Goal: Task Accomplishment & Management: Manage account settings

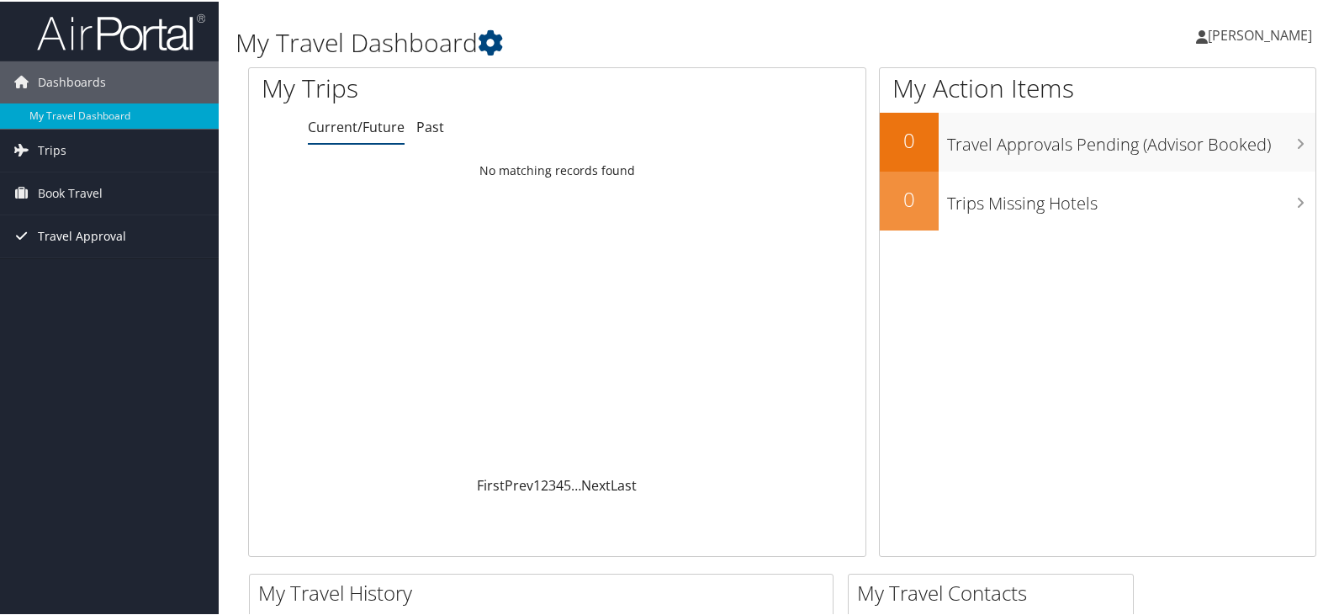
click at [118, 229] on span "Travel Approval" at bounding box center [82, 235] width 88 height 42
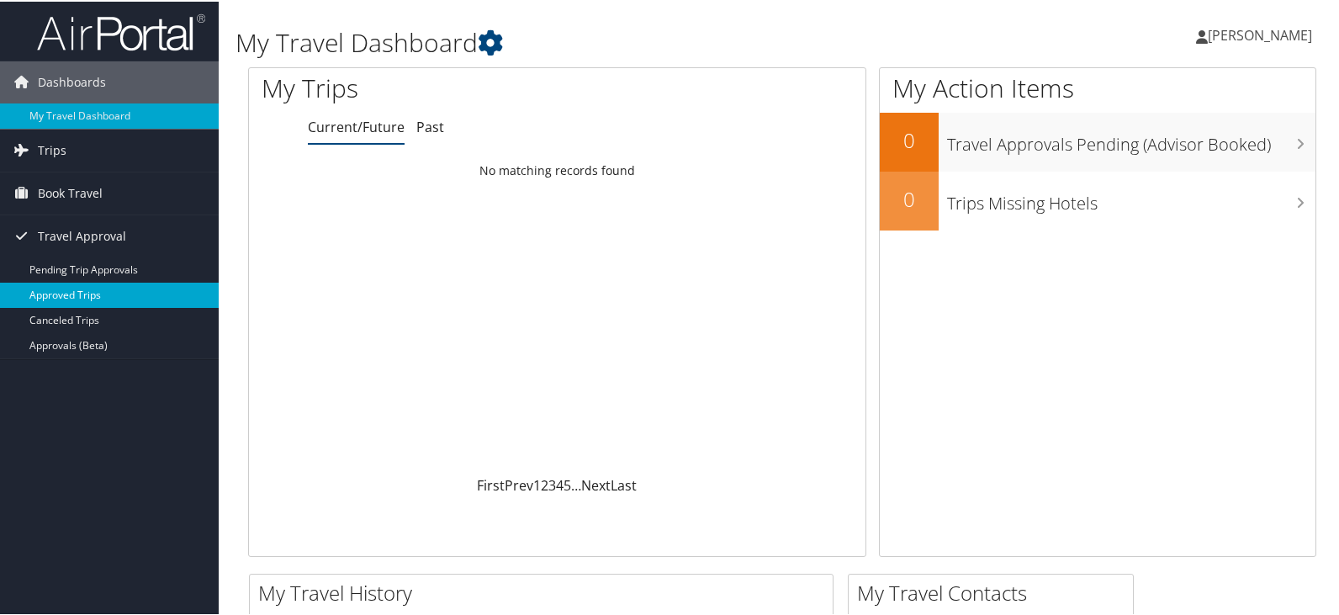
click at [79, 301] on link "Approved Trips" at bounding box center [109, 293] width 219 height 25
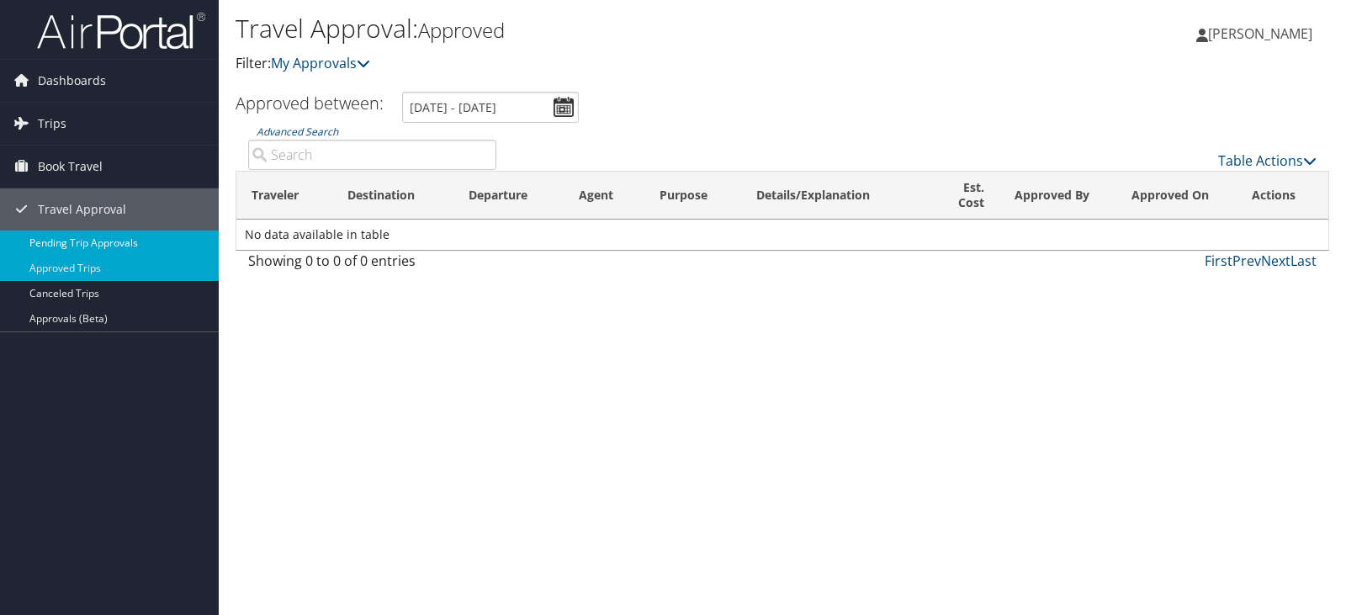
click at [73, 248] on link "Pending Trip Approvals" at bounding box center [109, 243] width 219 height 25
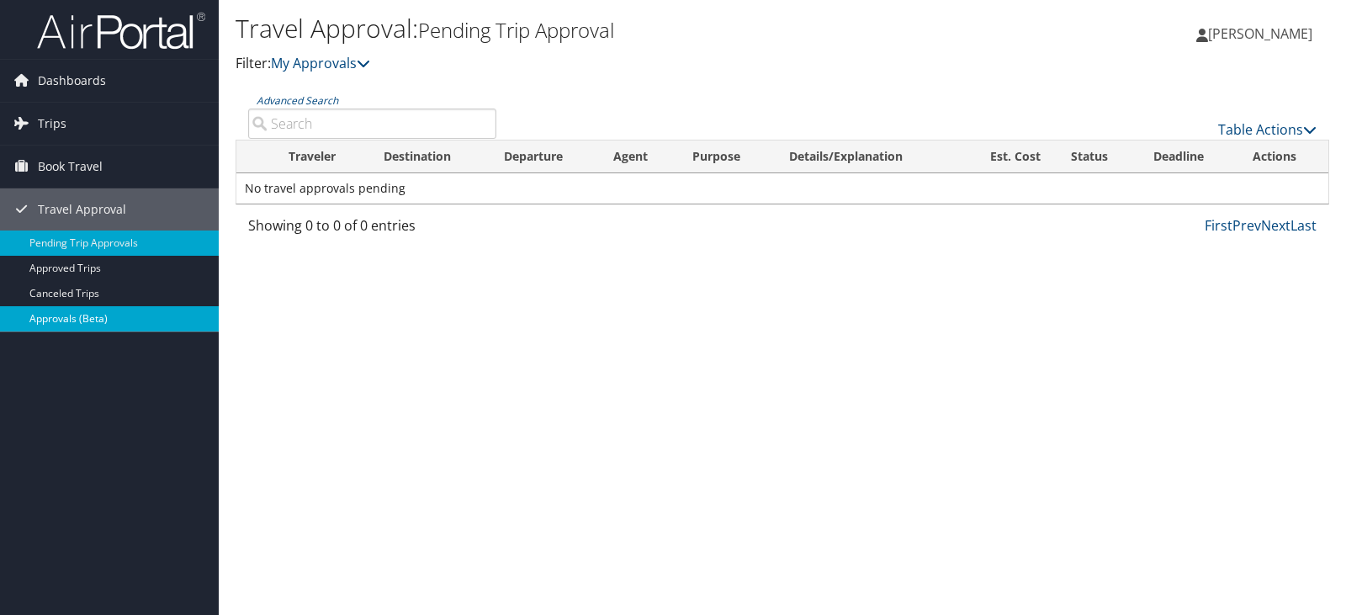
click at [70, 321] on link "Approvals (Beta)" at bounding box center [109, 318] width 219 height 25
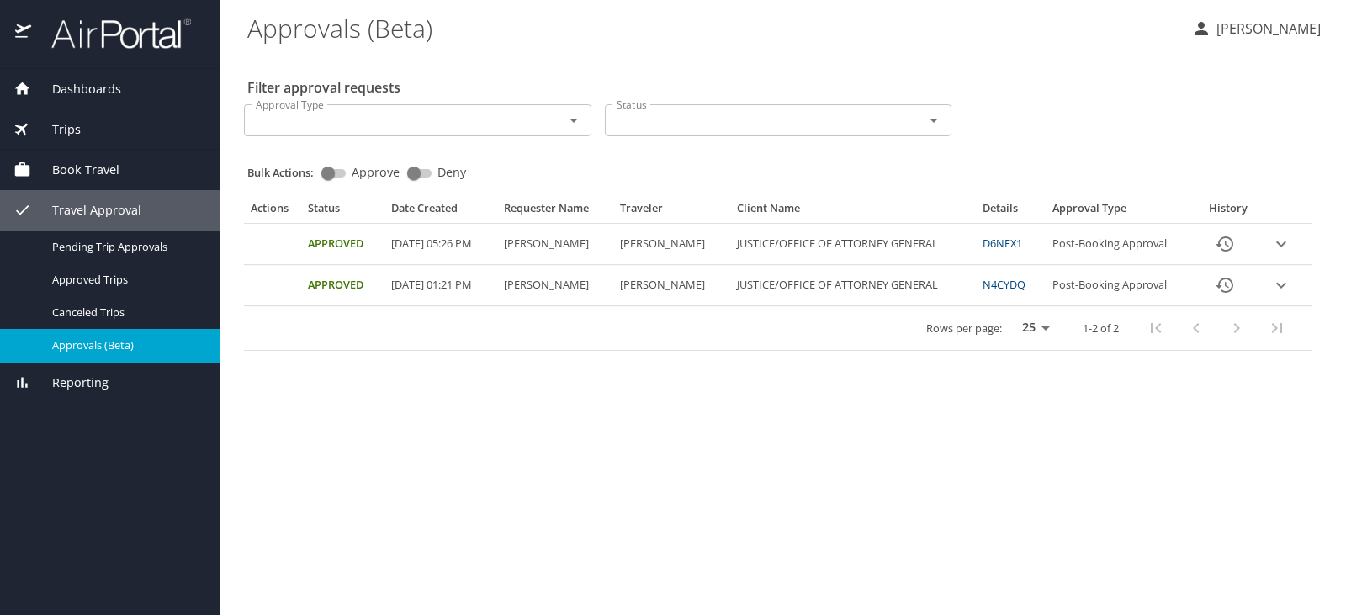
click at [1281, 247] on icon "expand row" at bounding box center [1281, 244] width 20 height 20
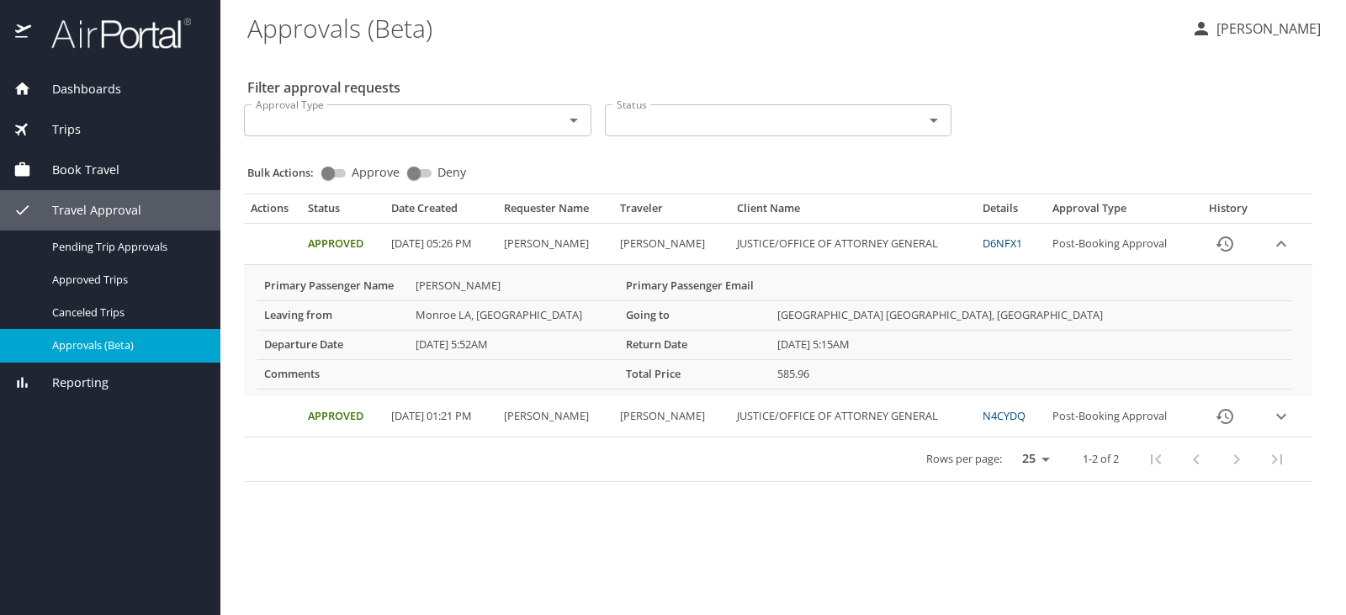
click at [77, 87] on span "Dashboards" at bounding box center [76, 89] width 90 height 19
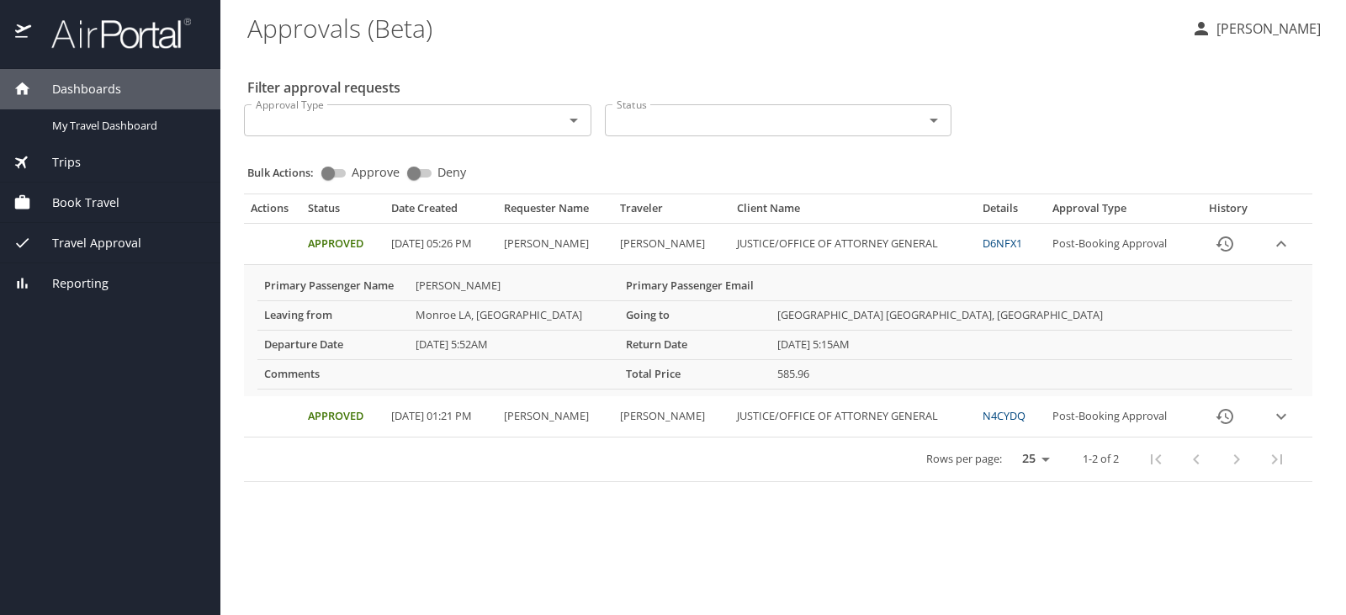
click at [112, 92] on span "Dashboards" at bounding box center [76, 89] width 90 height 19
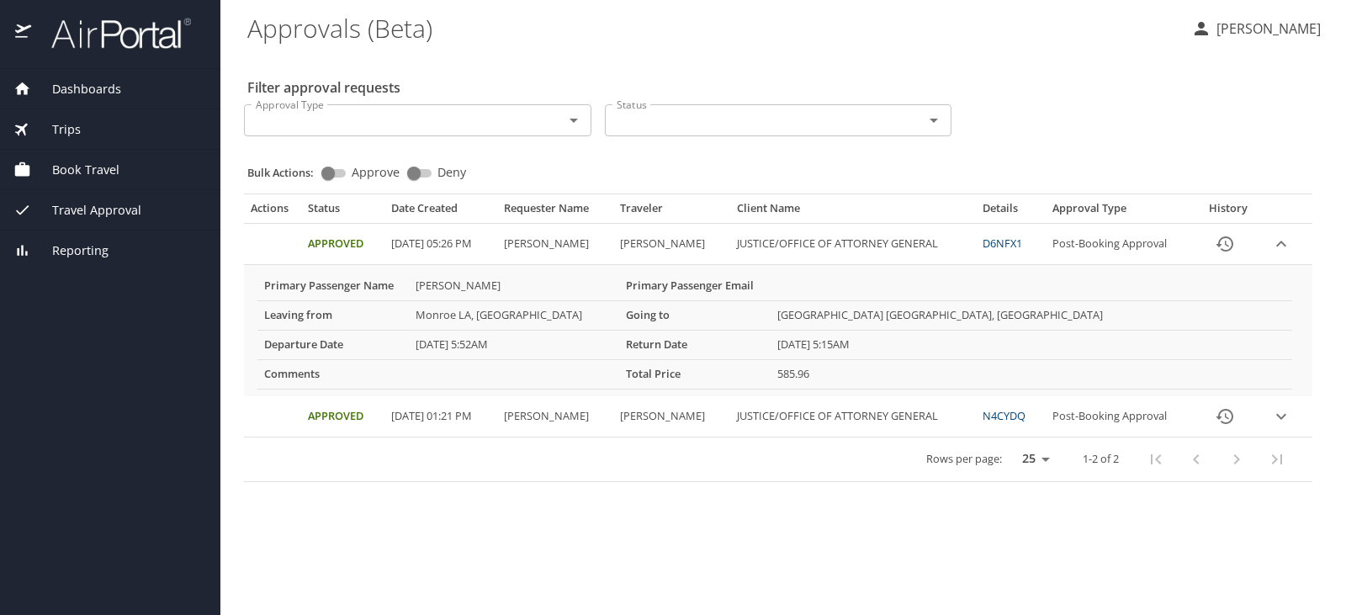
click at [112, 92] on span "Dashboards" at bounding box center [76, 89] width 90 height 19
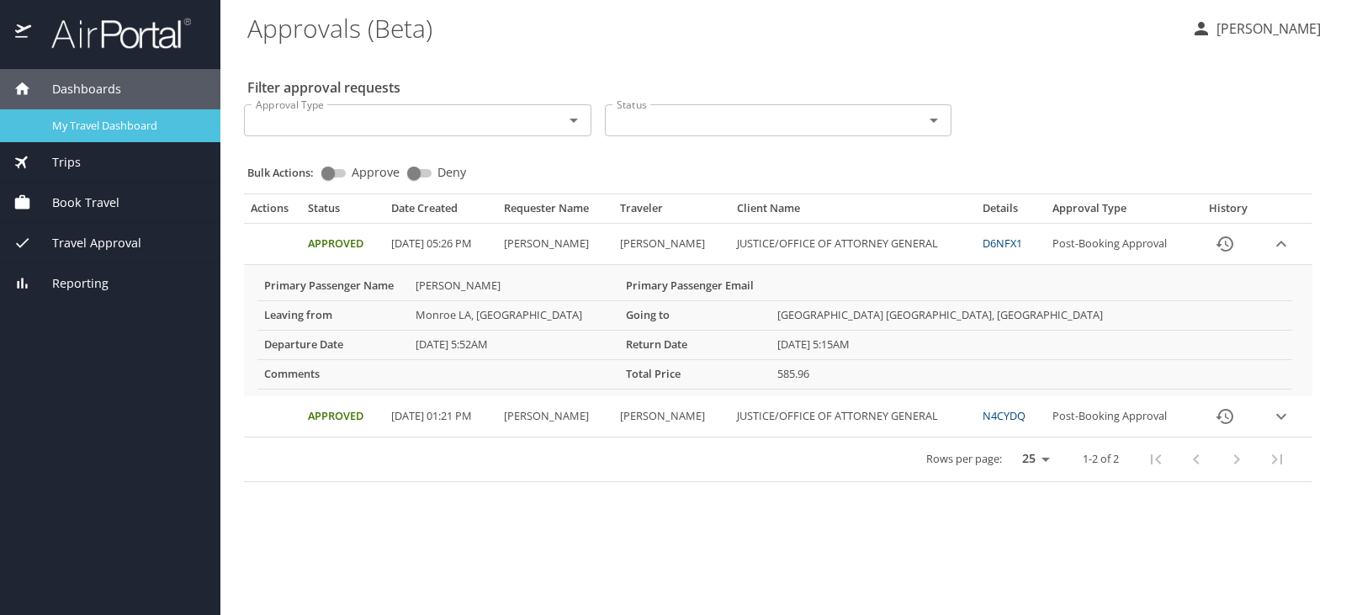
click at [113, 130] on span "My Travel Dashboard" at bounding box center [126, 126] width 148 height 16
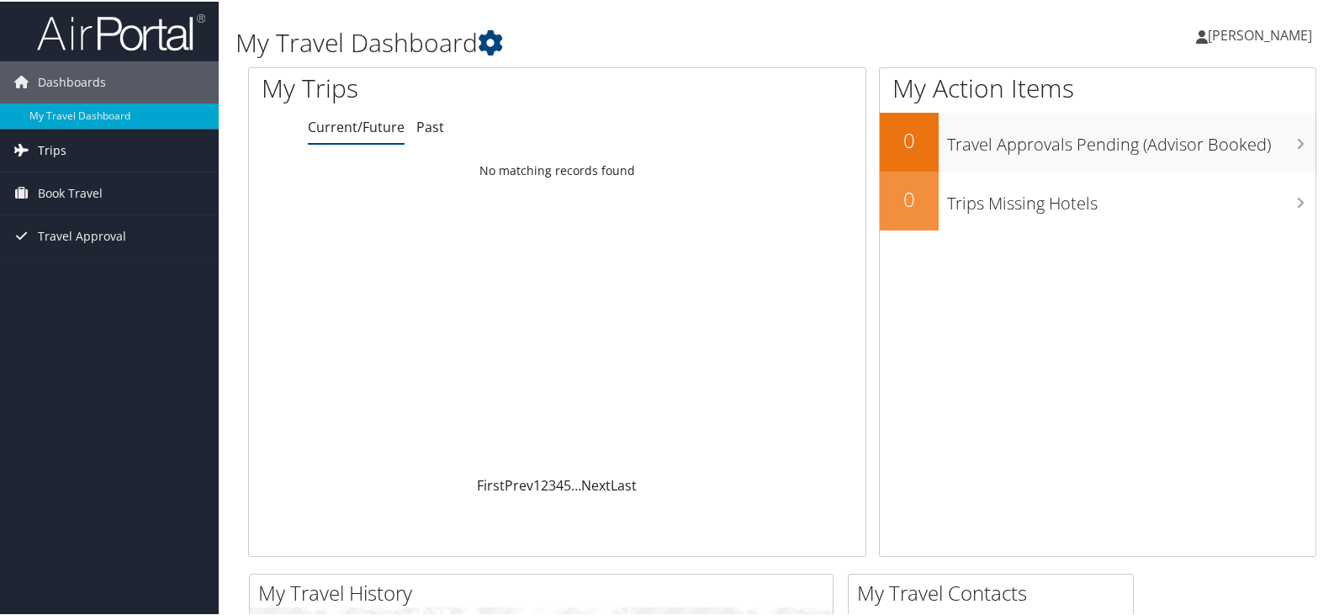
click at [80, 141] on link "Trips" at bounding box center [109, 149] width 219 height 42
click at [79, 269] on span "Book Travel" at bounding box center [70, 268] width 65 height 42
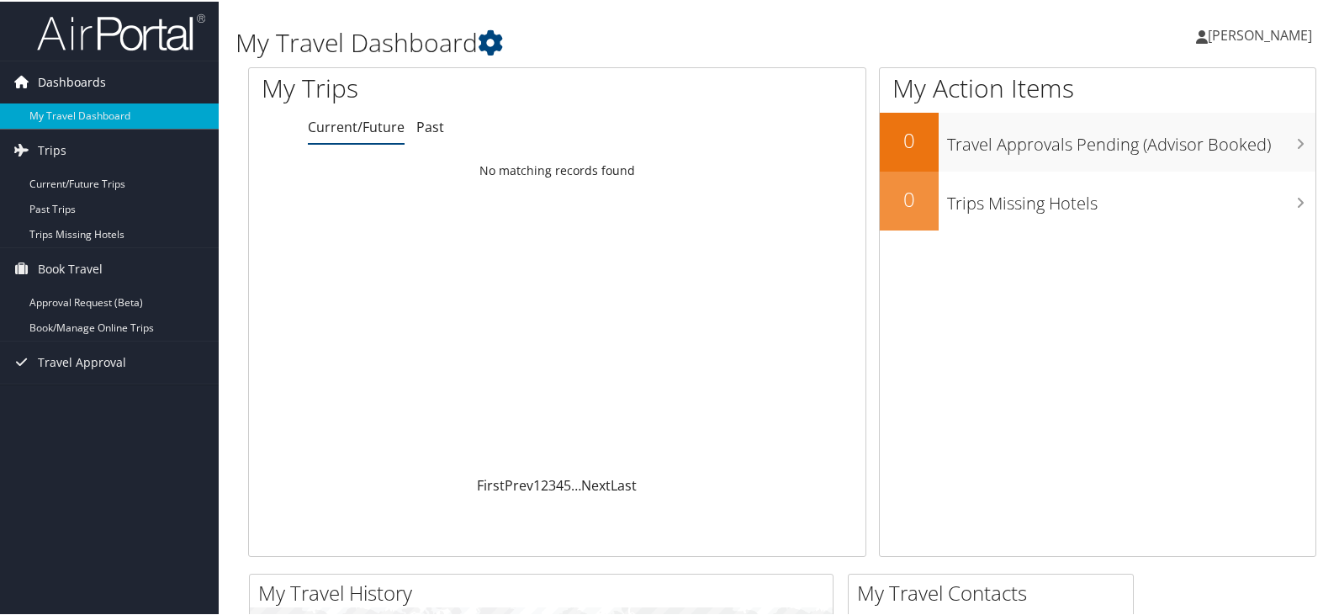
click at [86, 88] on span "Dashboards" at bounding box center [72, 81] width 68 height 42
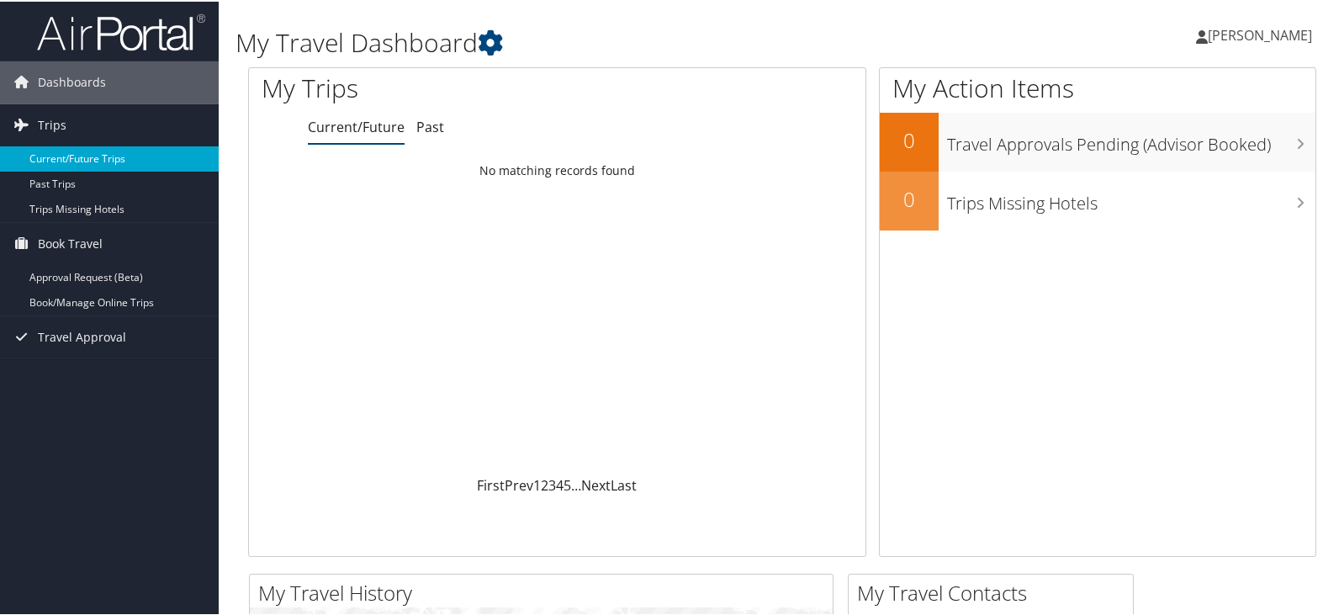
click at [51, 157] on link "Current/Future Trips" at bounding box center [109, 157] width 219 height 25
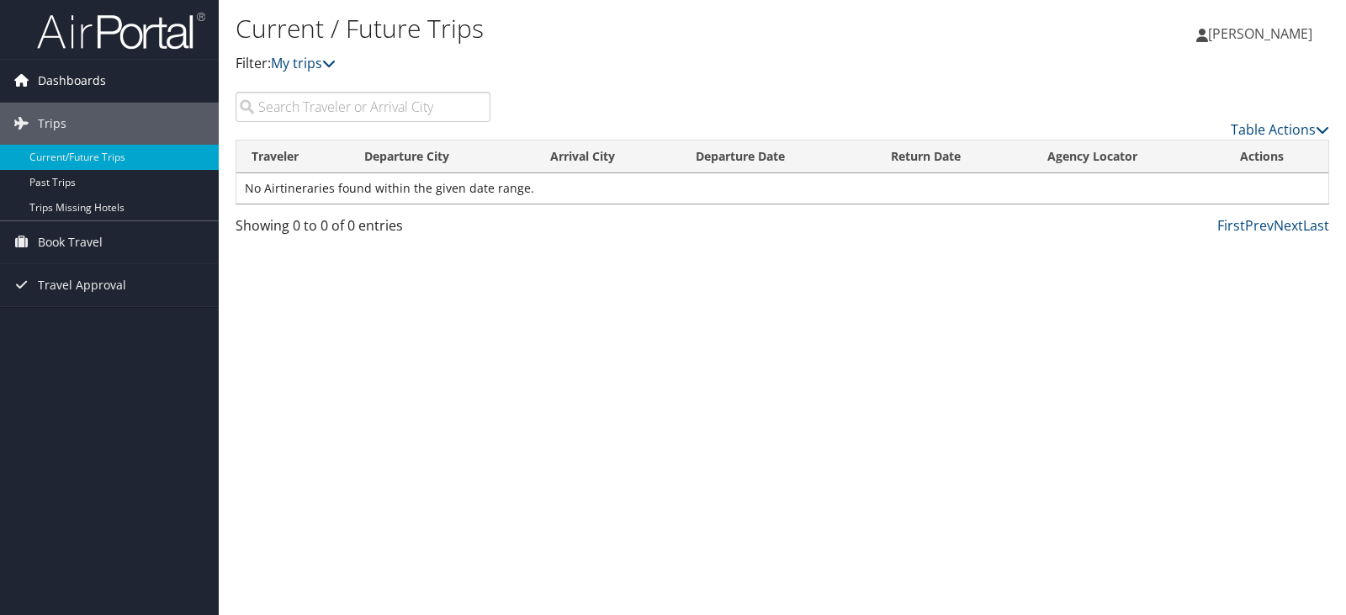
click at [63, 87] on span "Dashboards" at bounding box center [72, 81] width 68 height 42
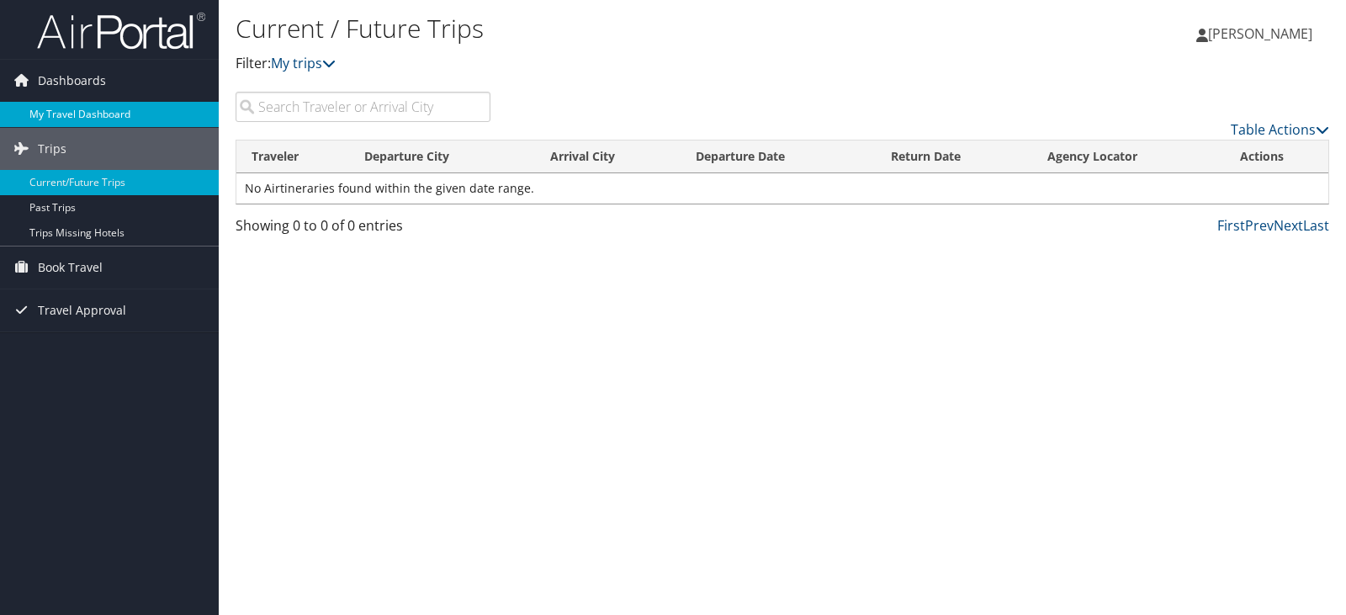
click at [69, 111] on link "My Travel Dashboard" at bounding box center [109, 114] width 219 height 25
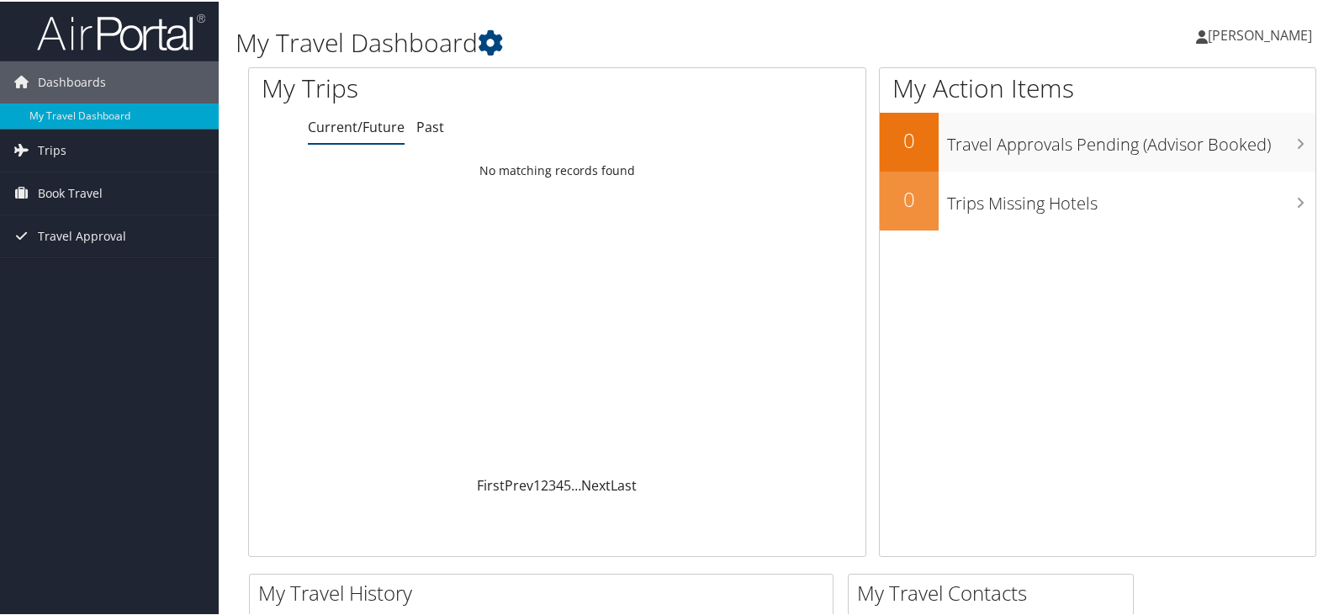
click at [1244, 34] on span "[PERSON_NAME]" at bounding box center [1260, 33] width 104 height 19
click at [1169, 93] on link "My Settings" at bounding box center [1216, 92] width 188 height 29
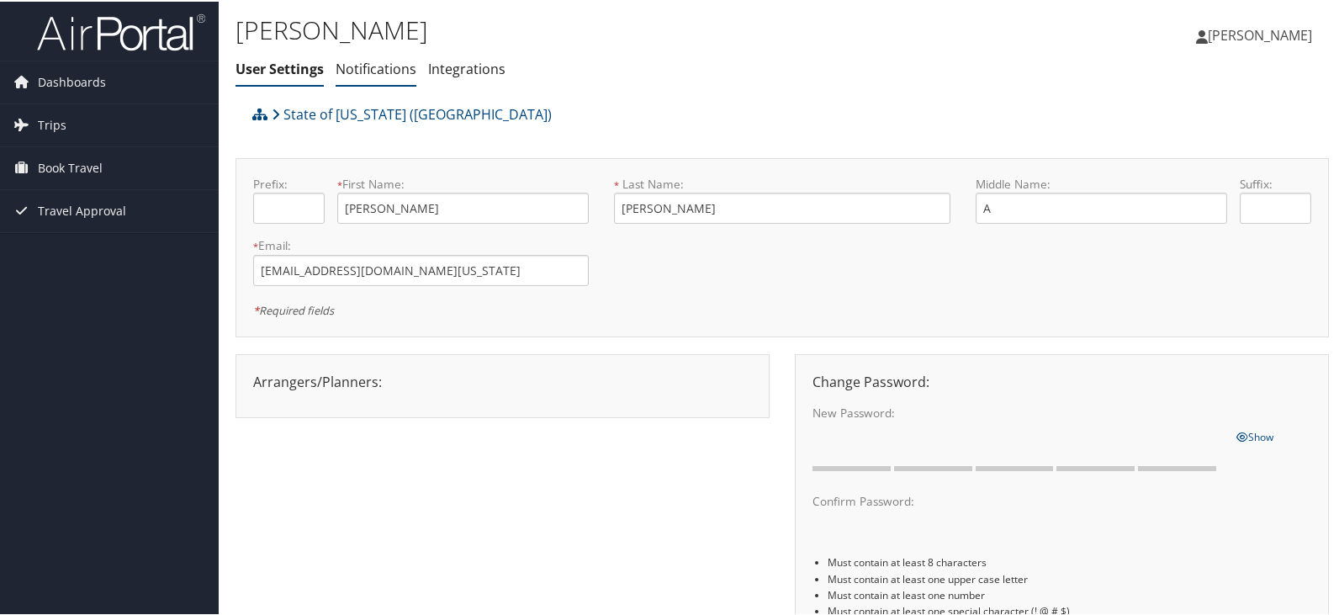
click at [382, 65] on link "Notifications" at bounding box center [376, 67] width 81 height 19
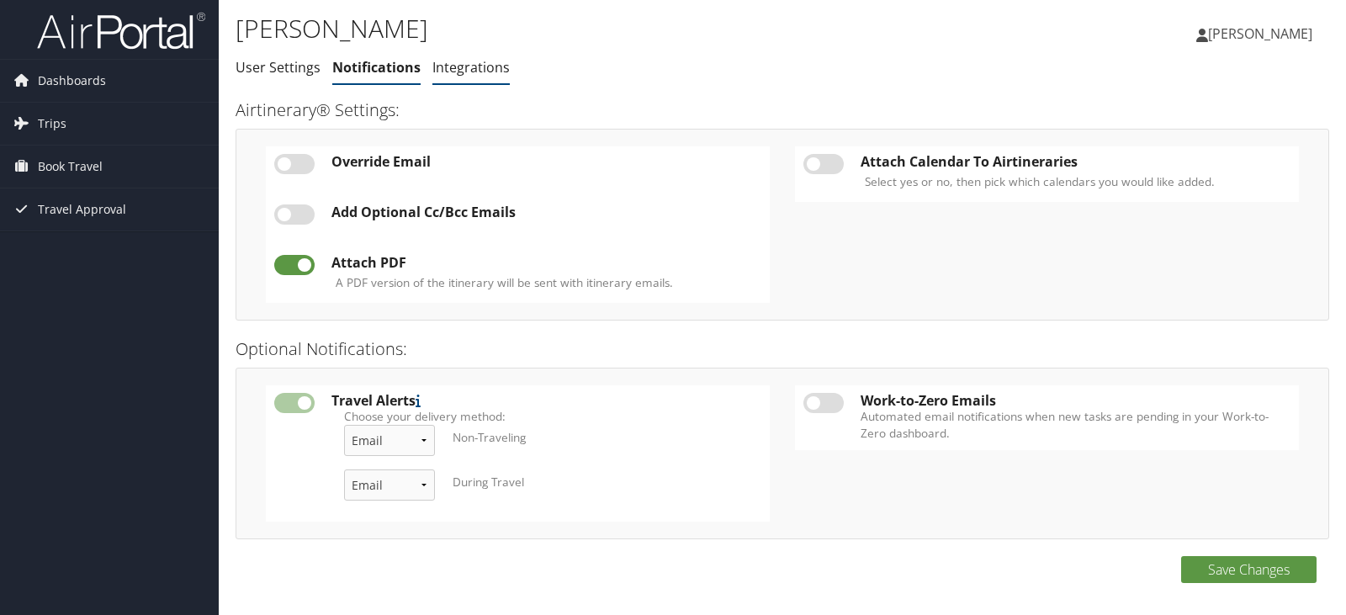
click at [483, 72] on link "Integrations" at bounding box center [470, 67] width 77 height 19
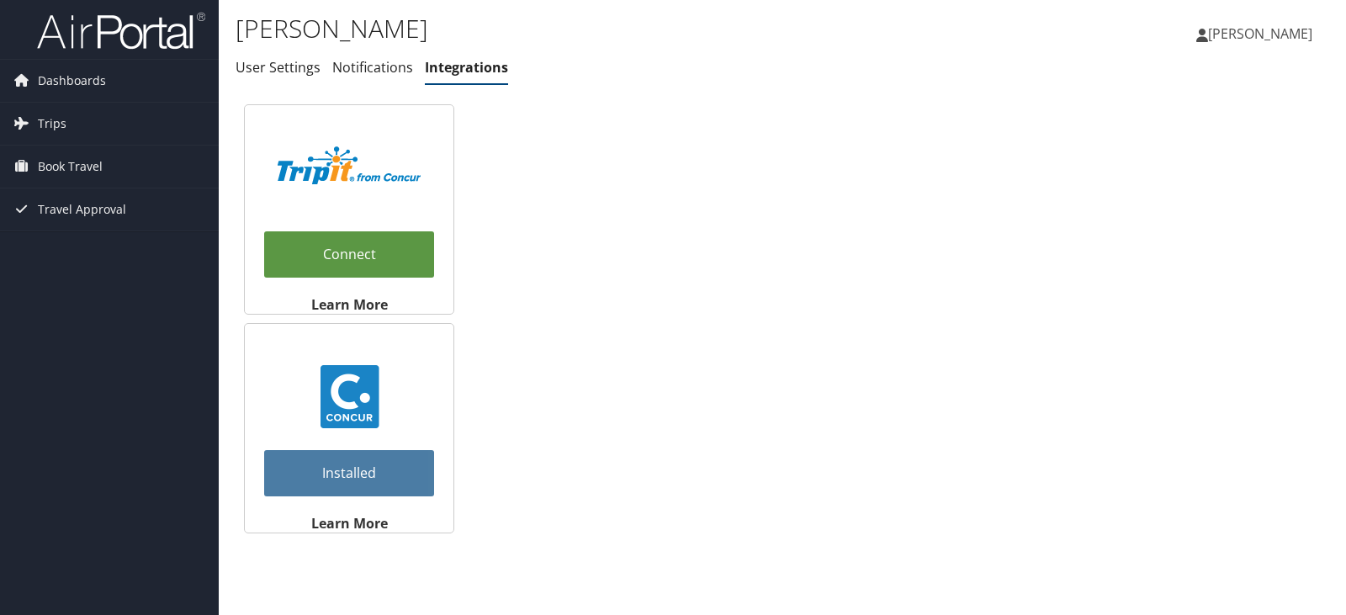
click at [1242, 34] on span "[PERSON_NAME]" at bounding box center [1260, 33] width 104 height 19
click at [1172, 151] on link "View Travel Profile" at bounding box center [1218, 149] width 188 height 29
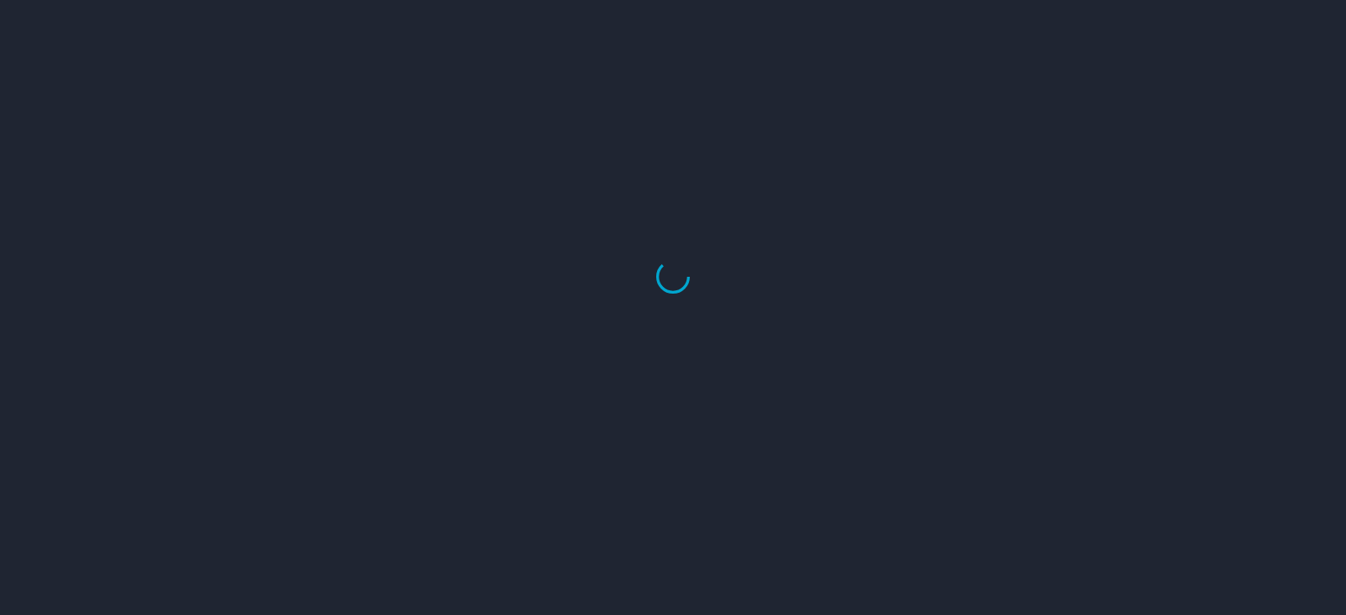
select select "US"
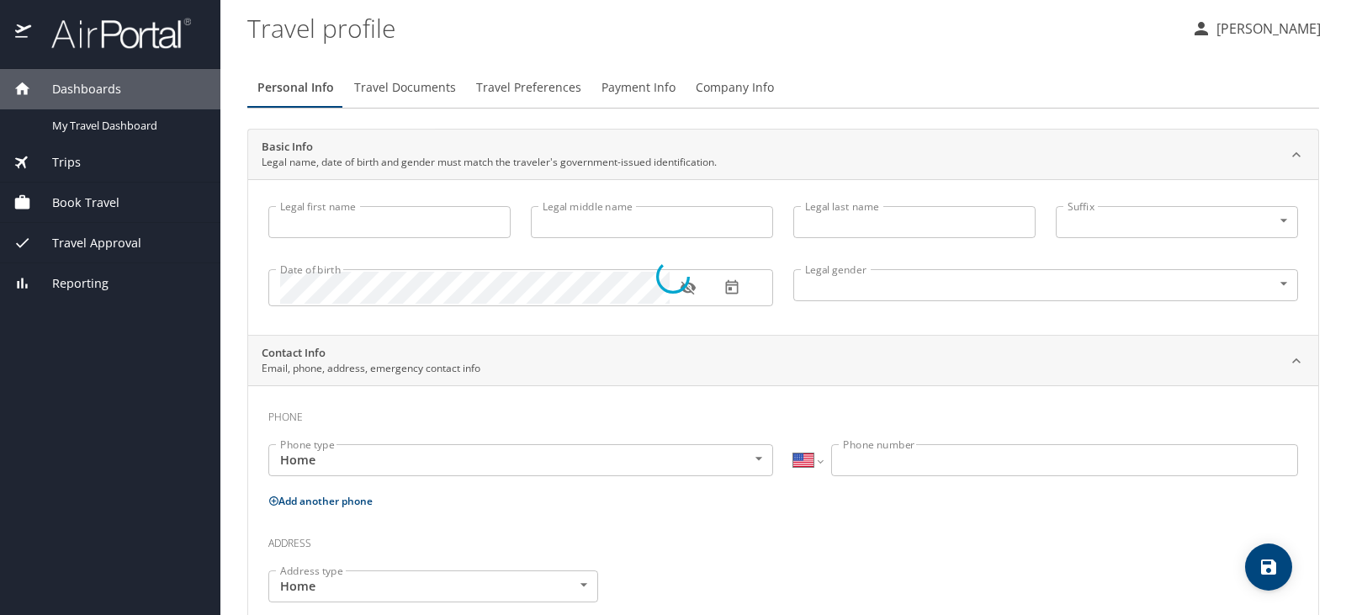
type input "[PERSON_NAME]"
type input "A"
type input "[PERSON_NAME]"
type input "[DEMOGRAPHIC_DATA]"
type input "[PERSON_NAME]"
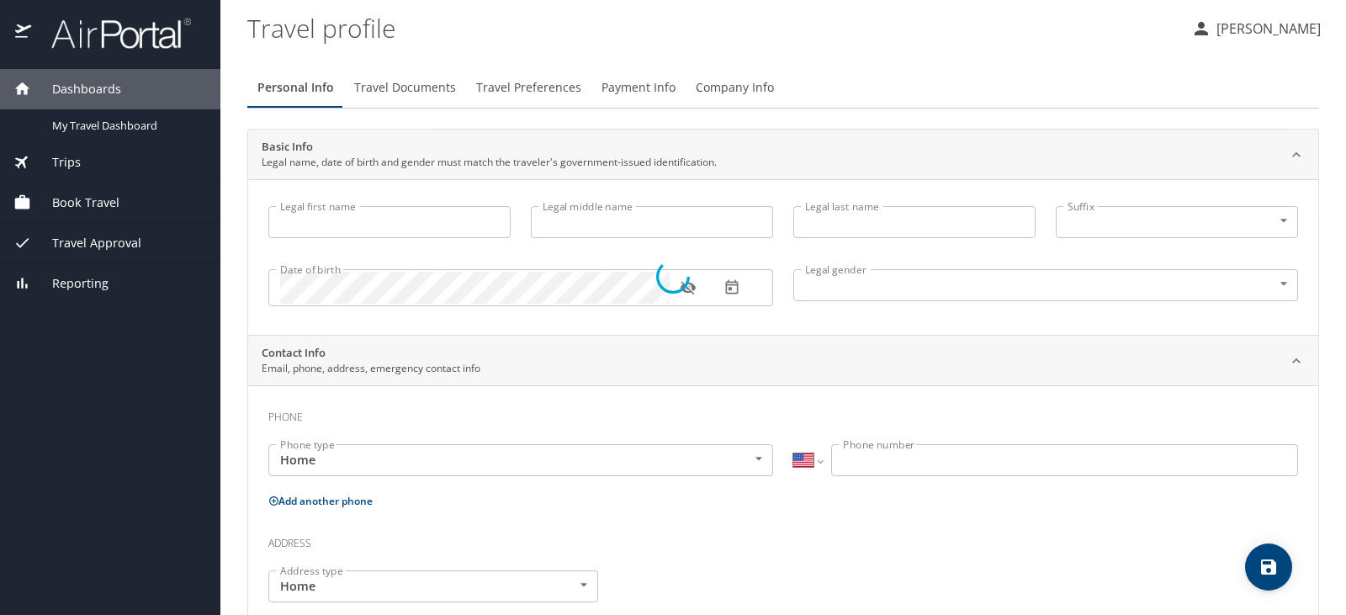
type input "[PERSON_NAME]"
select select "NL"
type input "83667748"
select select "US"
select select "NL"
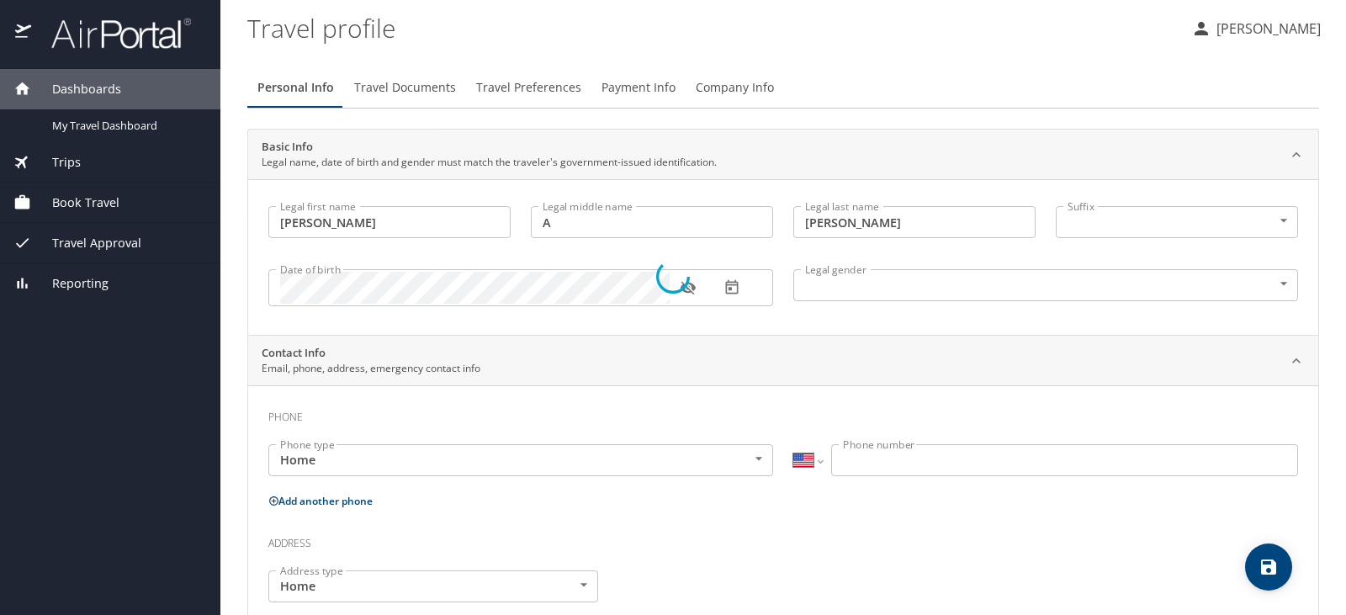
select select "NL"
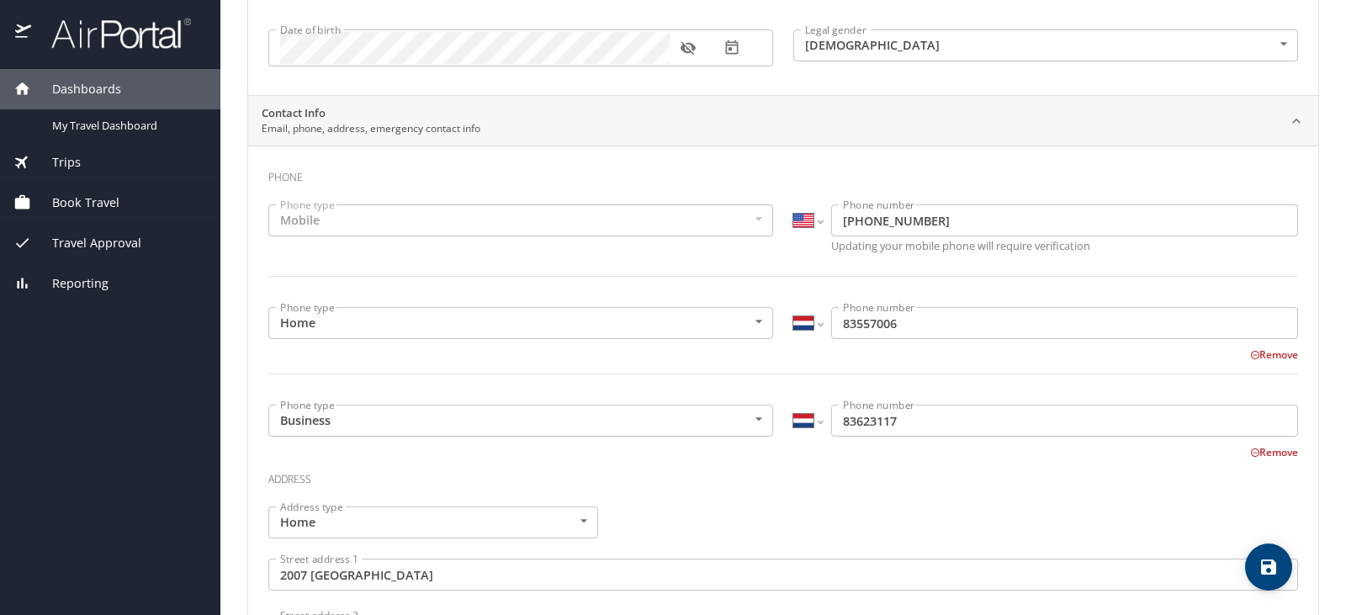
scroll to position [252, 0]
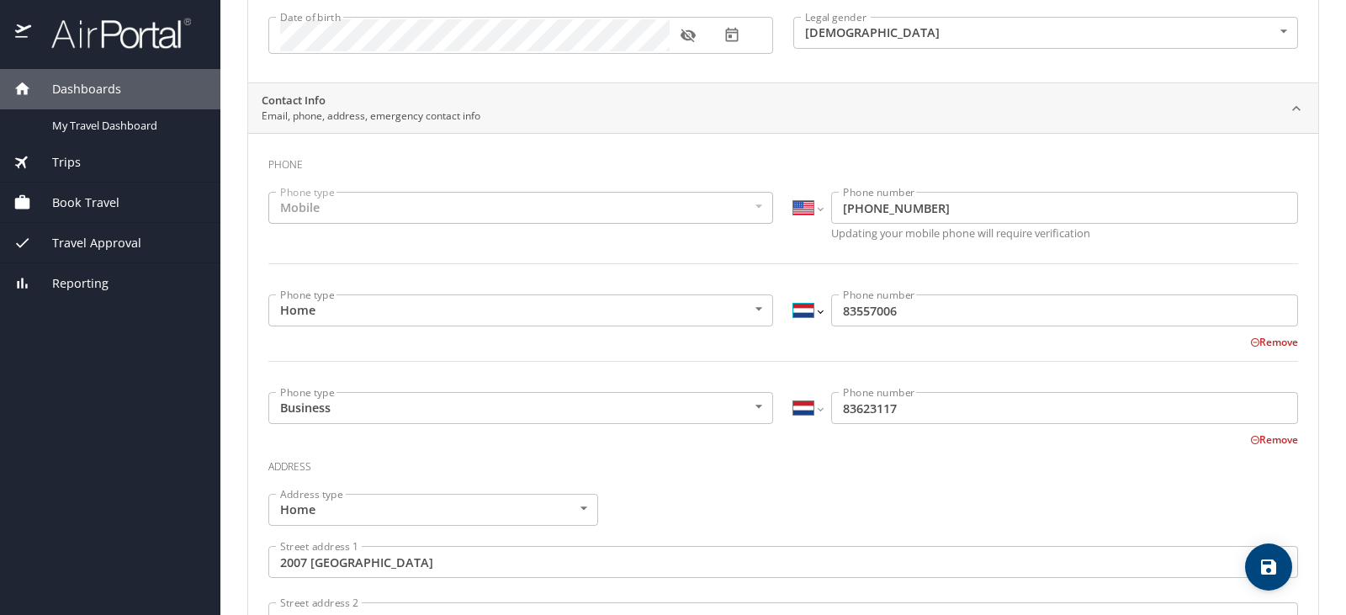
click at [814, 305] on select "International [GEOGRAPHIC_DATA] [GEOGRAPHIC_DATA] [GEOGRAPHIC_DATA] [GEOGRAPHIC…" at bounding box center [807, 310] width 29 height 32
select select "US"
click at [793, 294] on select "International [GEOGRAPHIC_DATA] [GEOGRAPHIC_DATA] [GEOGRAPHIC_DATA] [GEOGRAPHIC…" at bounding box center [807, 310] width 29 height 32
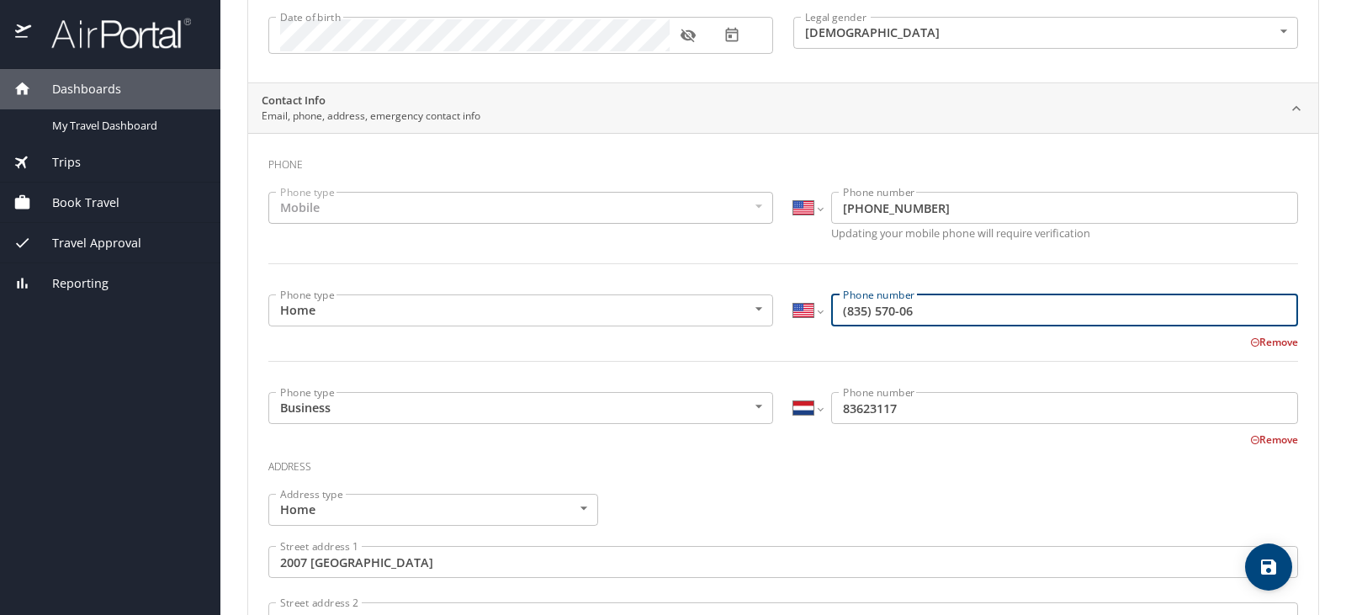
drag, startPoint x: 839, startPoint y: 310, endPoint x: 846, endPoint y: 306, distance: 8.7
click at [840, 310] on input "(835) 570-06" at bounding box center [1064, 310] width 467 height 32
type input "[PHONE_NUMBER]"
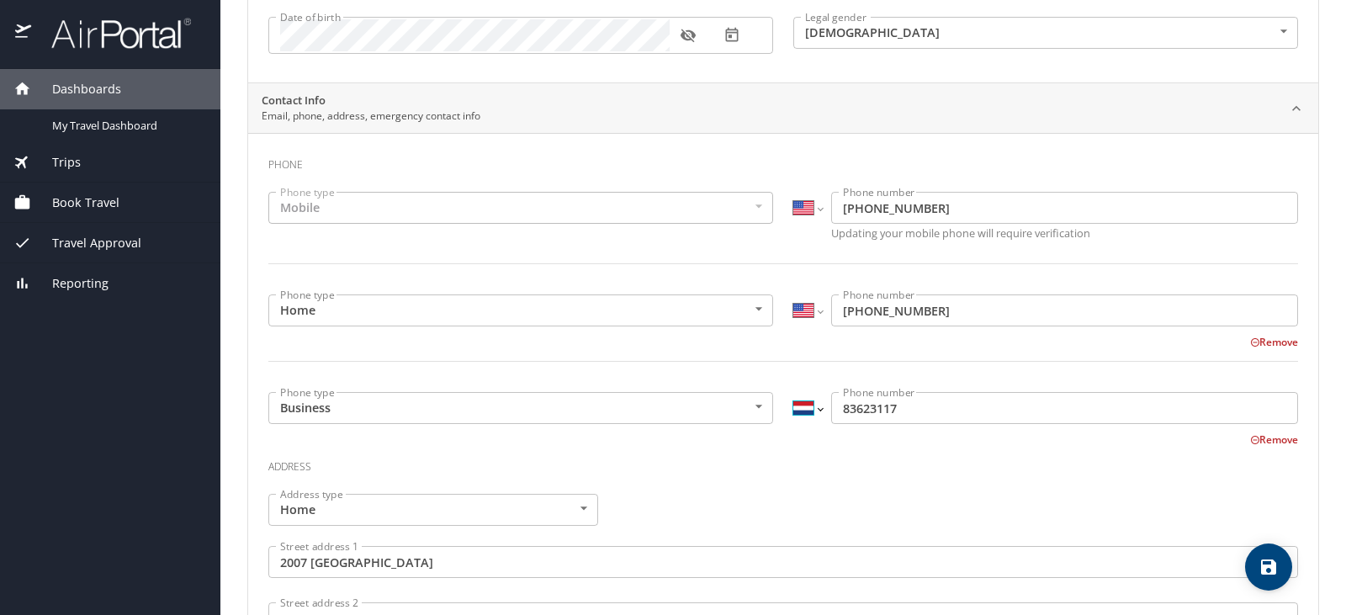
click at [808, 409] on select "International [GEOGRAPHIC_DATA] [GEOGRAPHIC_DATA] [GEOGRAPHIC_DATA] [GEOGRAPHIC…" at bounding box center [807, 408] width 29 height 32
select select "US"
click at [793, 392] on select "International [GEOGRAPHIC_DATA] [GEOGRAPHIC_DATA] [GEOGRAPHIC_DATA] [GEOGRAPHIC…" at bounding box center [807, 408] width 29 height 32
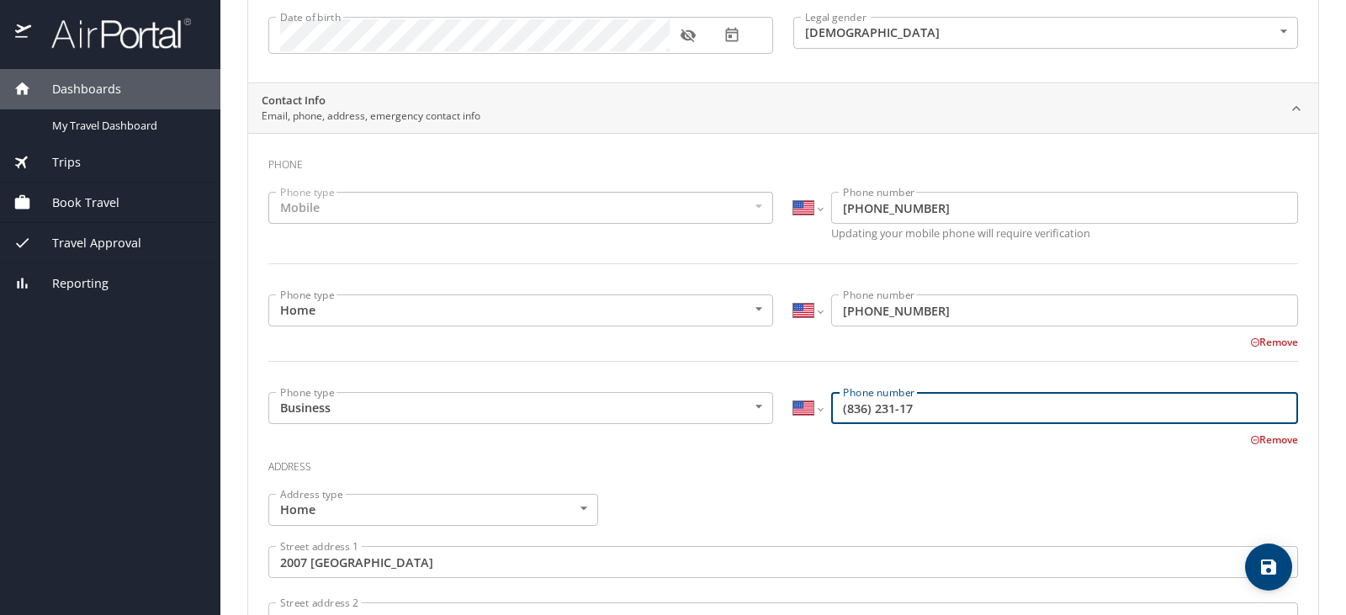
click at [838, 403] on input "(836) 231-17" at bounding box center [1064, 408] width 467 height 32
click at [841, 405] on input "(836) 231-17" at bounding box center [1064, 408] width 467 height 32
type input "[PHONE_NUMBER]"
click at [814, 469] on h3 "Address" at bounding box center [783, 462] width 1030 height 29
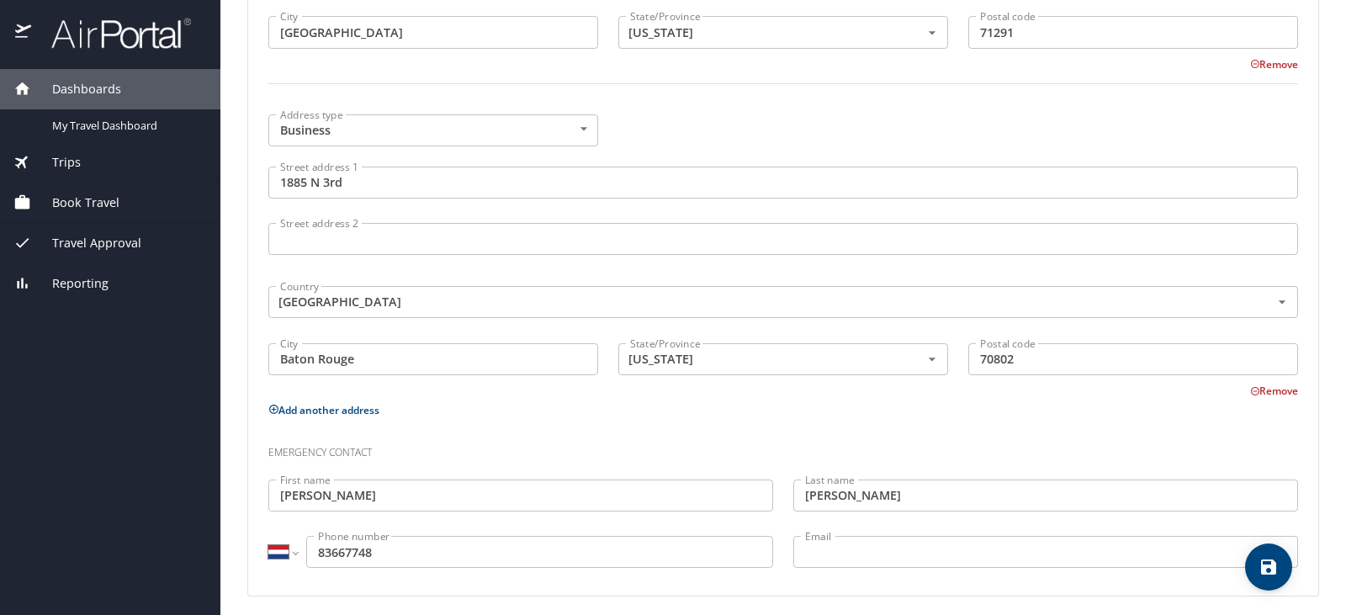
scroll to position [968, 0]
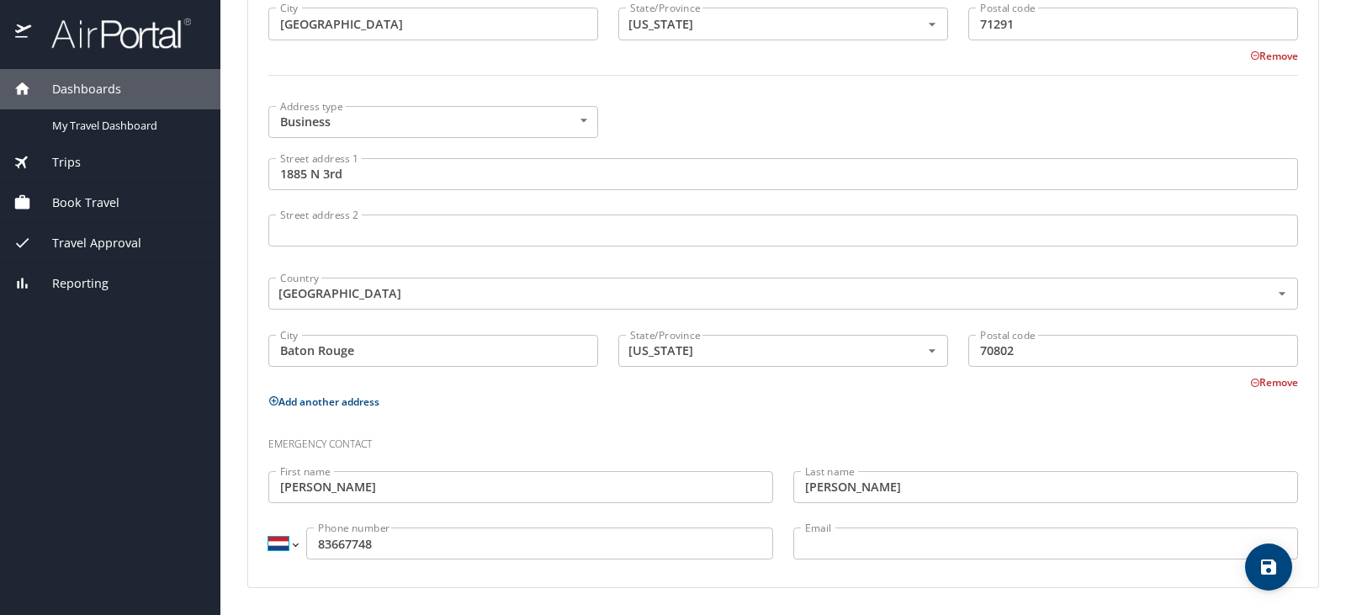
click at [297, 544] on select "International [GEOGRAPHIC_DATA] [GEOGRAPHIC_DATA] [GEOGRAPHIC_DATA] [GEOGRAPHIC…" at bounding box center [282, 544] width 29 height 32
select select "US"
click at [268, 528] on select "International [GEOGRAPHIC_DATA] [GEOGRAPHIC_DATA] [GEOGRAPHIC_DATA] [GEOGRAPHIC…" at bounding box center [282, 544] width 29 height 32
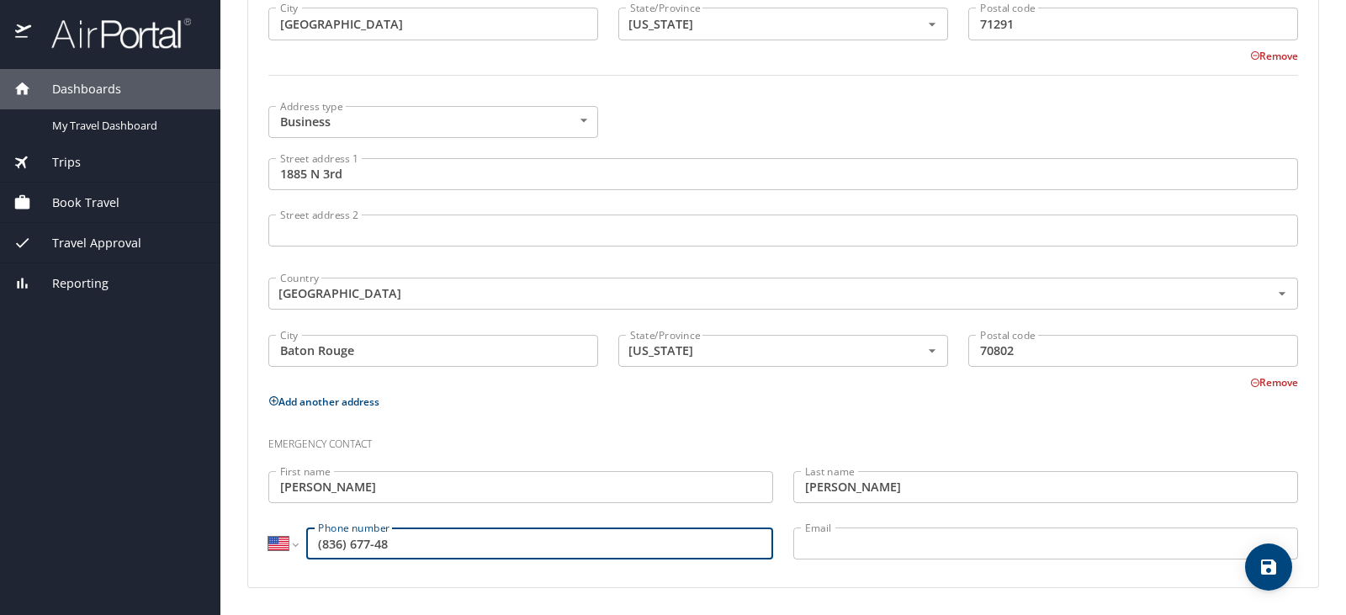
click at [326, 541] on input "(836) 677-48" at bounding box center [539, 544] width 467 height 32
click at [321, 541] on input "(836) 677-48" at bounding box center [539, 544] width 467 height 32
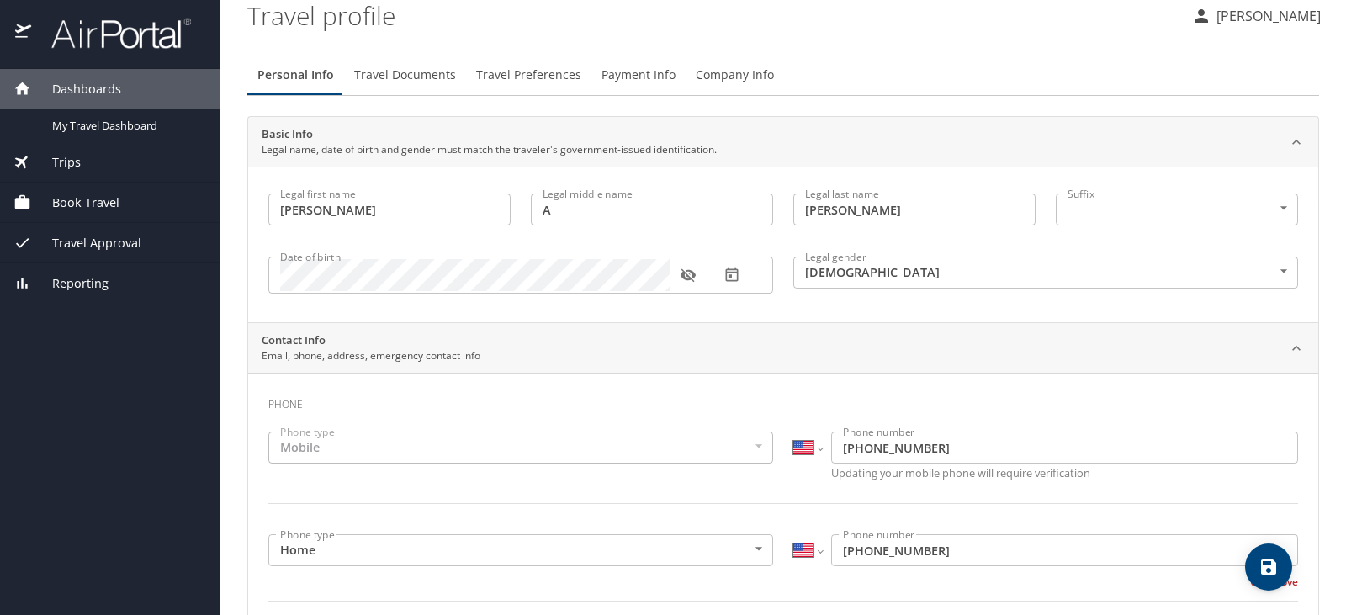
scroll to position [0, 0]
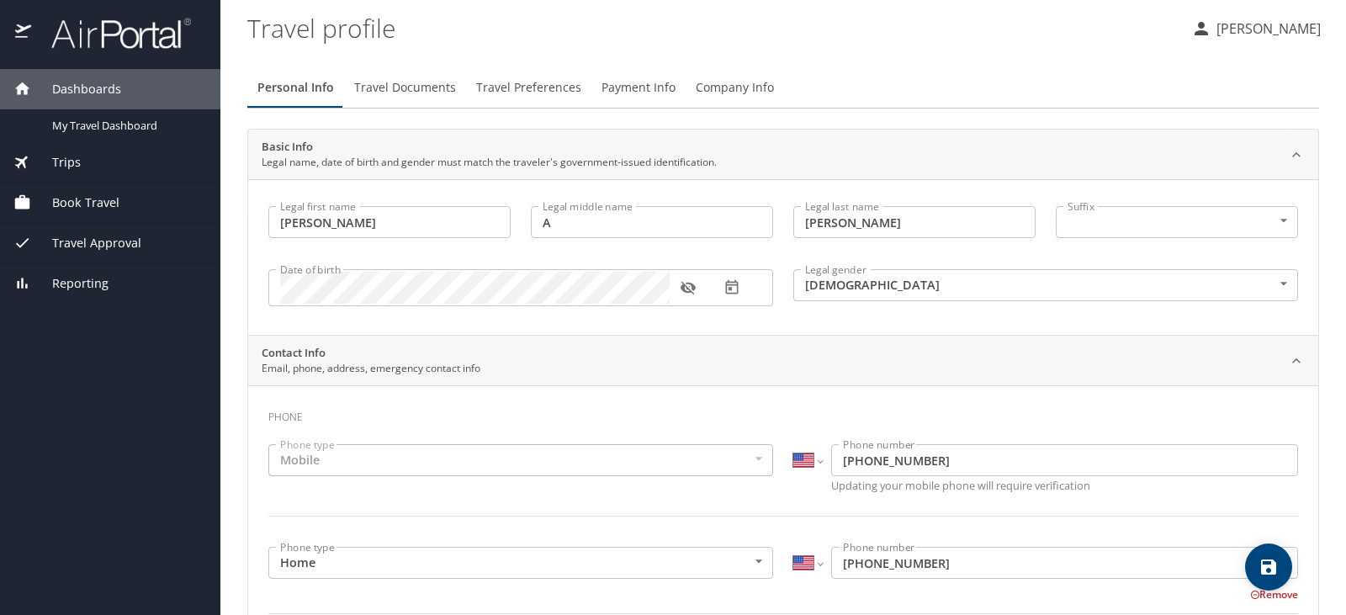
type input "[PHONE_NUMBER]"
click at [424, 90] on span "Travel Documents" at bounding box center [405, 87] width 102 height 21
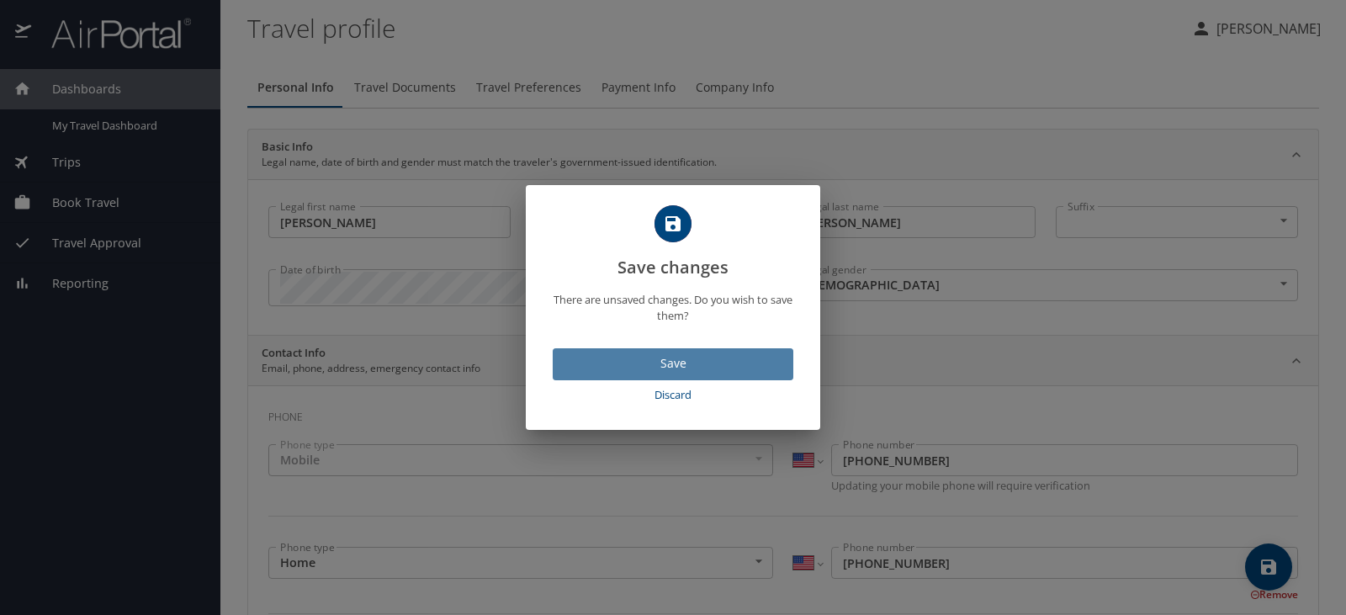
click at [681, 364] on span "Save" at bounding box center [673, 363] width 214 height 21
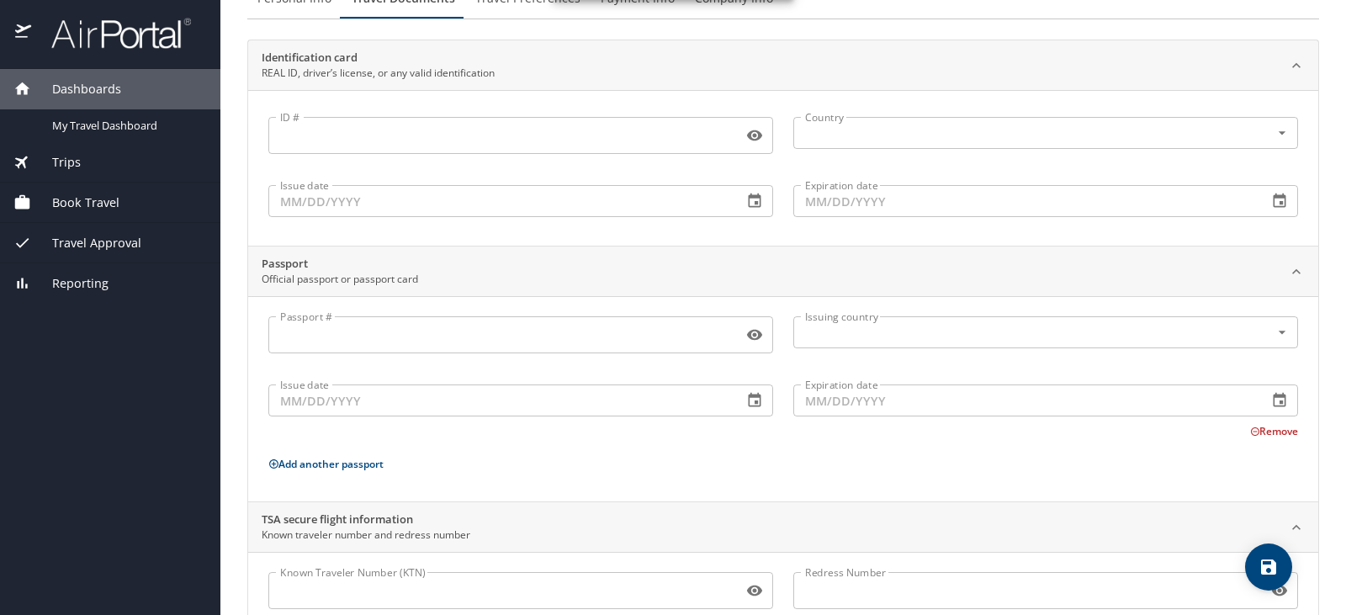
scroll to position [153, 0]
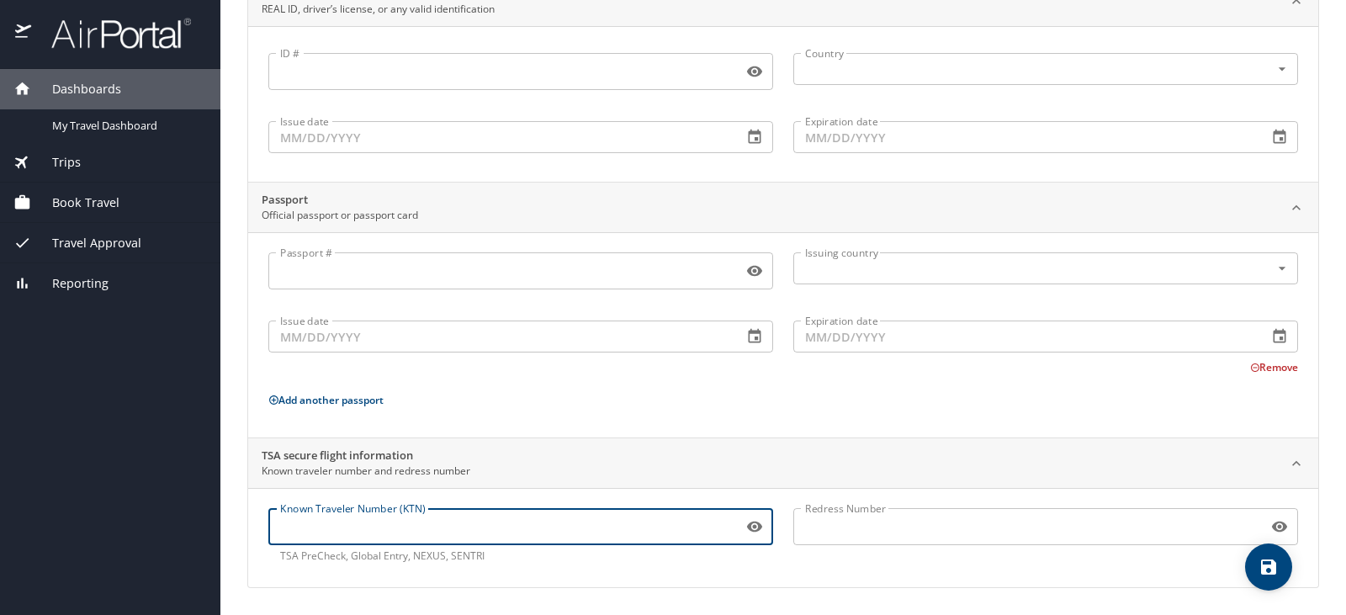
click at [420, 522] on input "Known Traveler Number (KTN)" at bounding box center [502, 527] width 468 height 32
type input "tt141jky7"
click at [1272, 528] on icon "button" at bounding box center [1279, 527] width 15 height 11
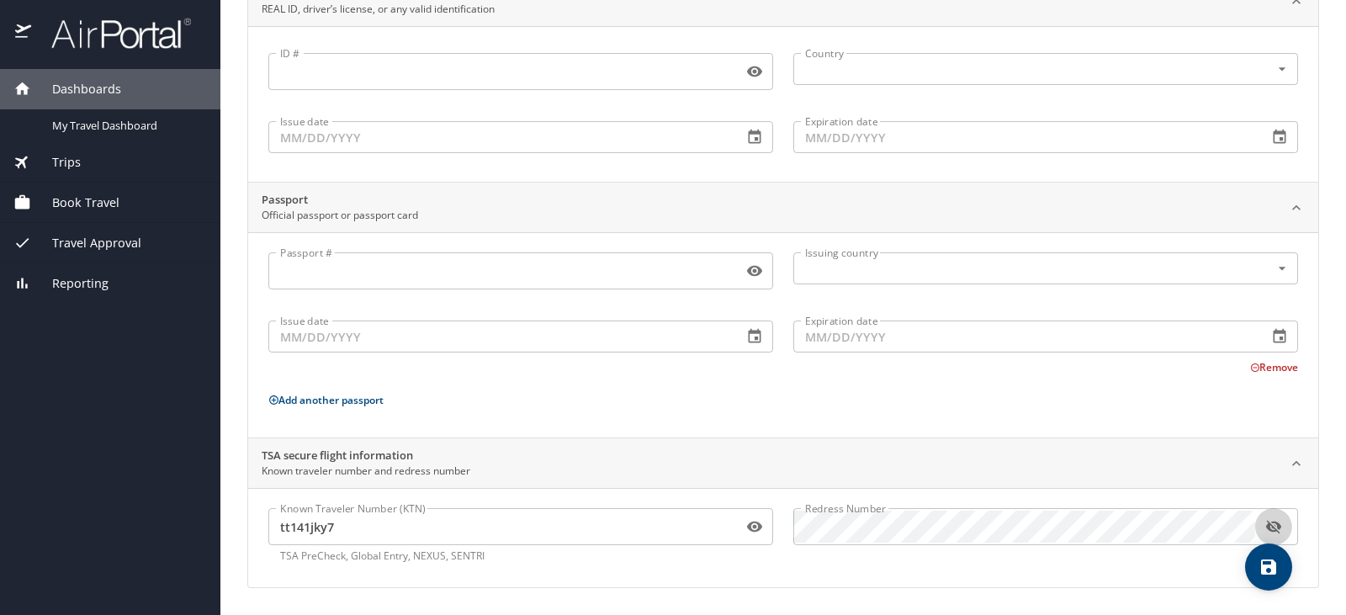
click at [1265, 528] on icon "button" at bounding box center [1272, 527] width 15 height 13
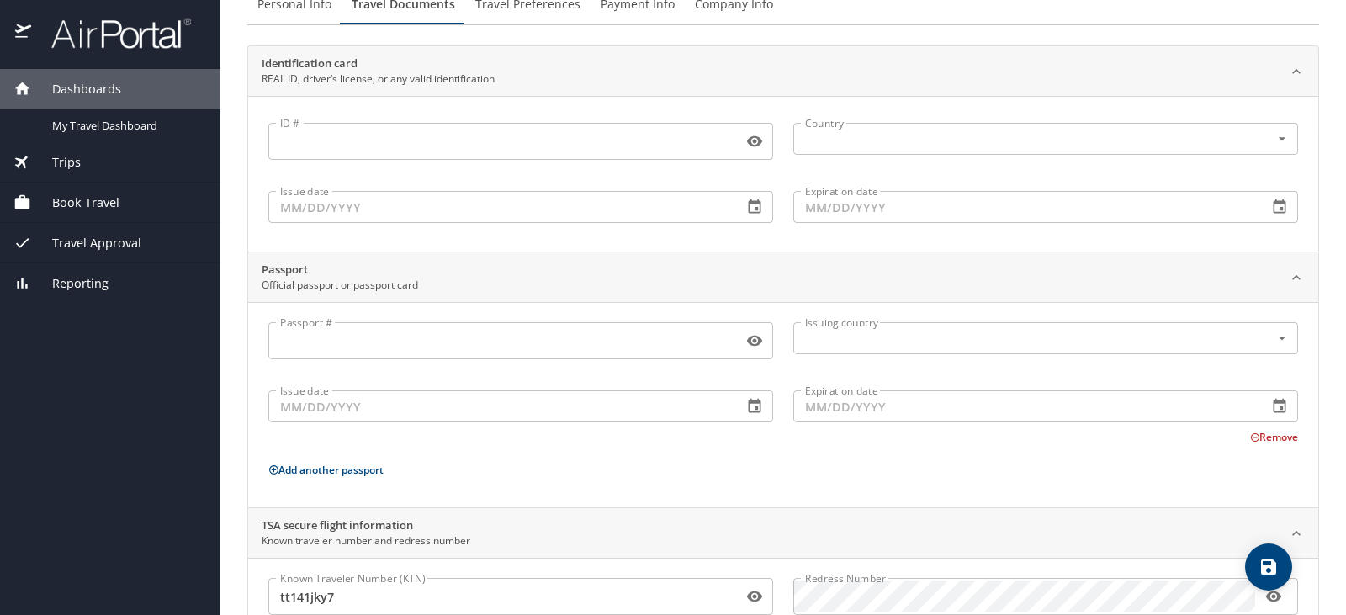
scroll to position [0, 0]
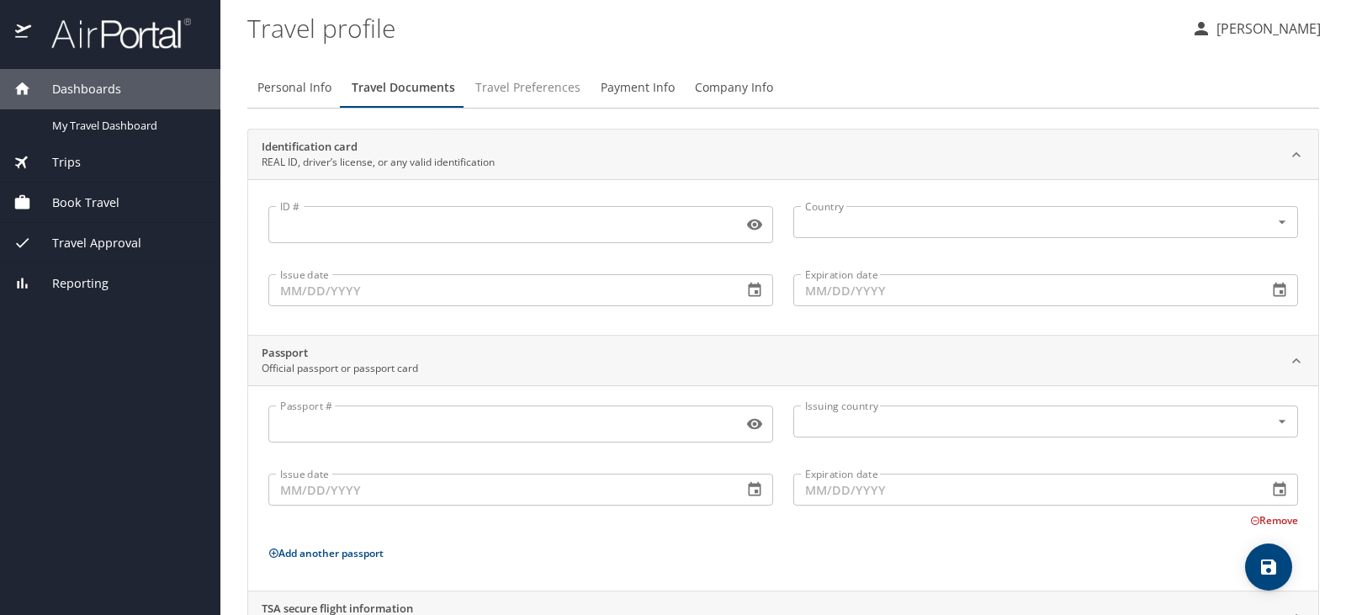
click at [525, 87] on span "Travel Preferences" at bounding box center [527, 87] width 105 height 21
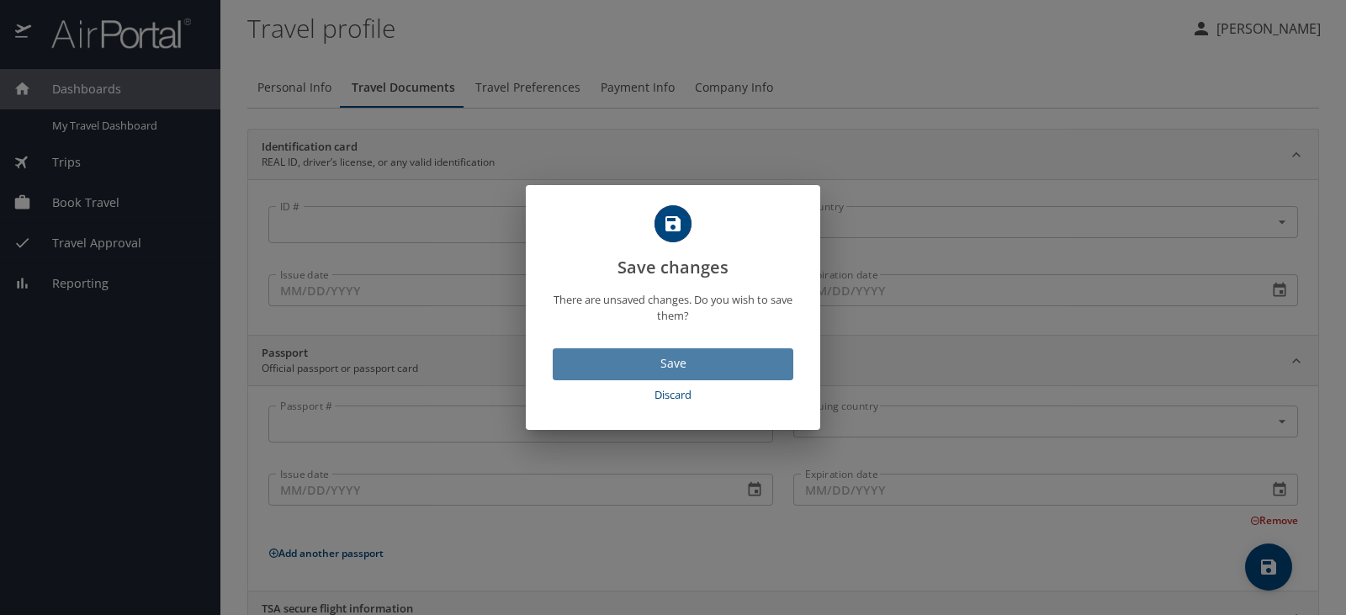
click at [662, 363] on span "Save" at bounding box center [673, 363] width 214 height 21
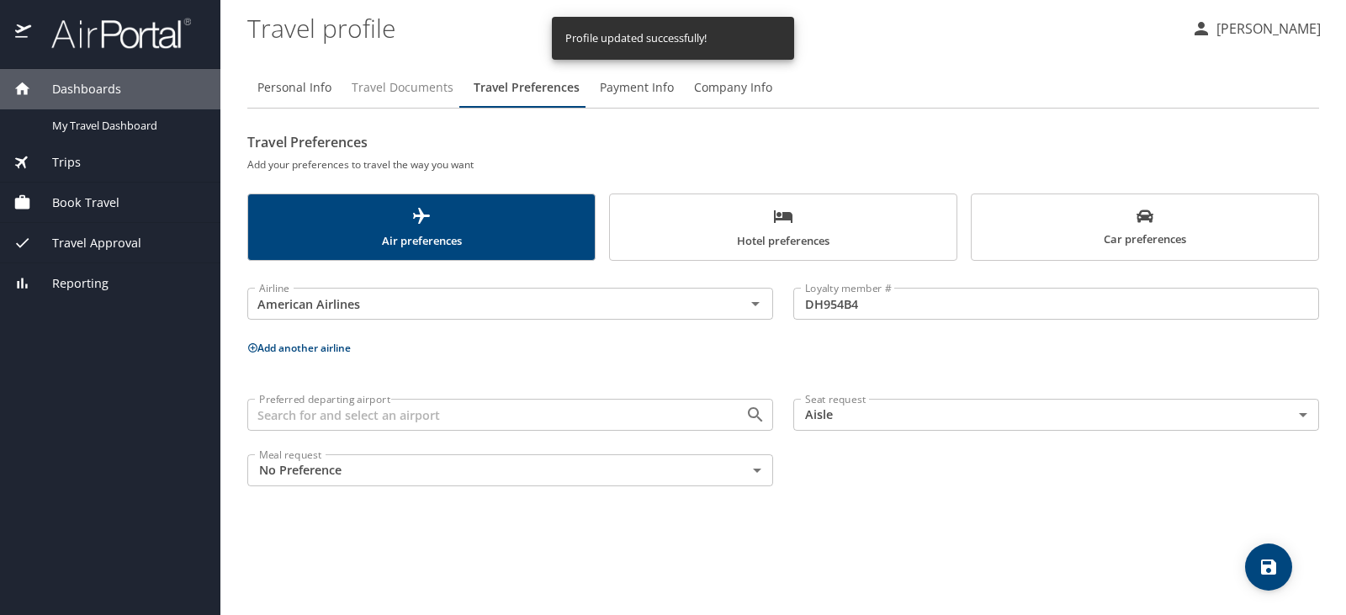
click at [399, 87] on span "Travel Documents" at bounding box center [403, 87] width 102 height 21
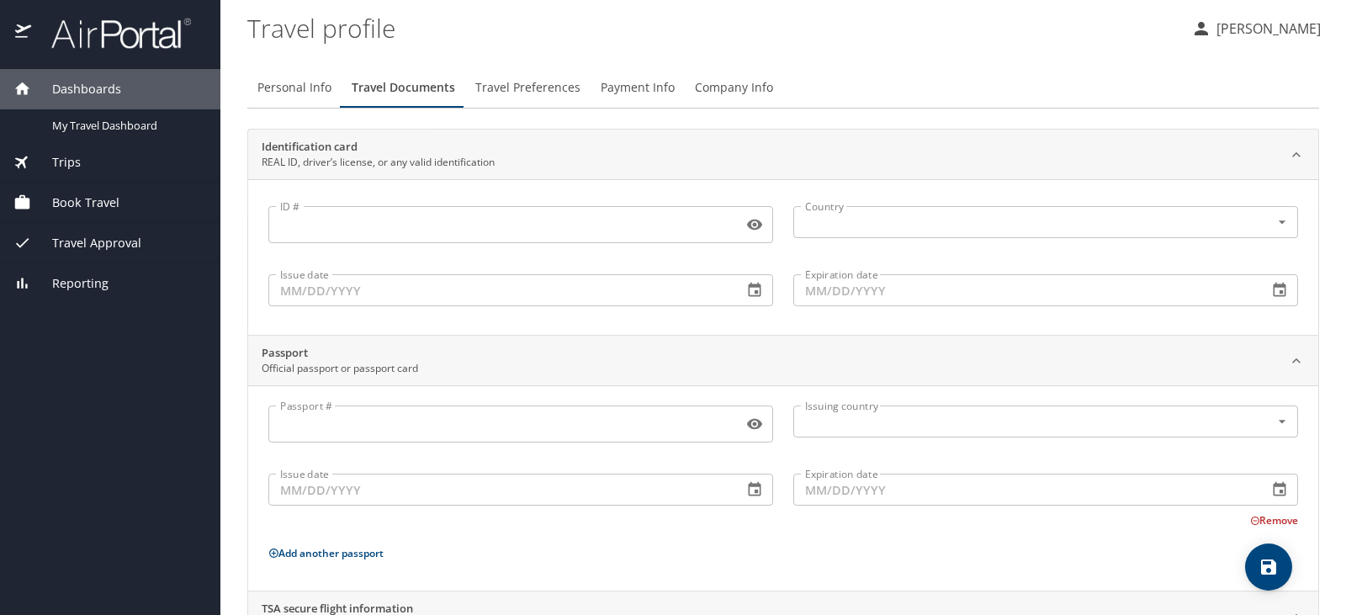
click at [543, 87] on span "Travel Preferences" at bounding box center [527, 87] width 105 height 21
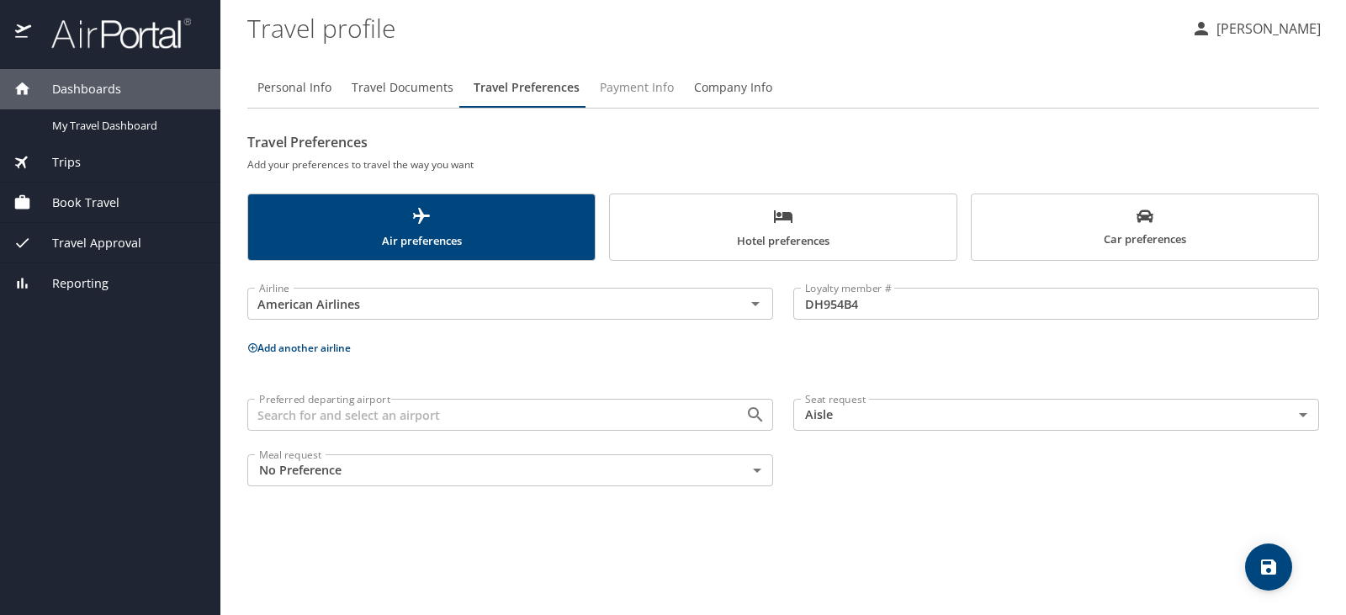
click at [671, 89] on button "Payment Info" at bounding box center [637, 87] width 94 height 40
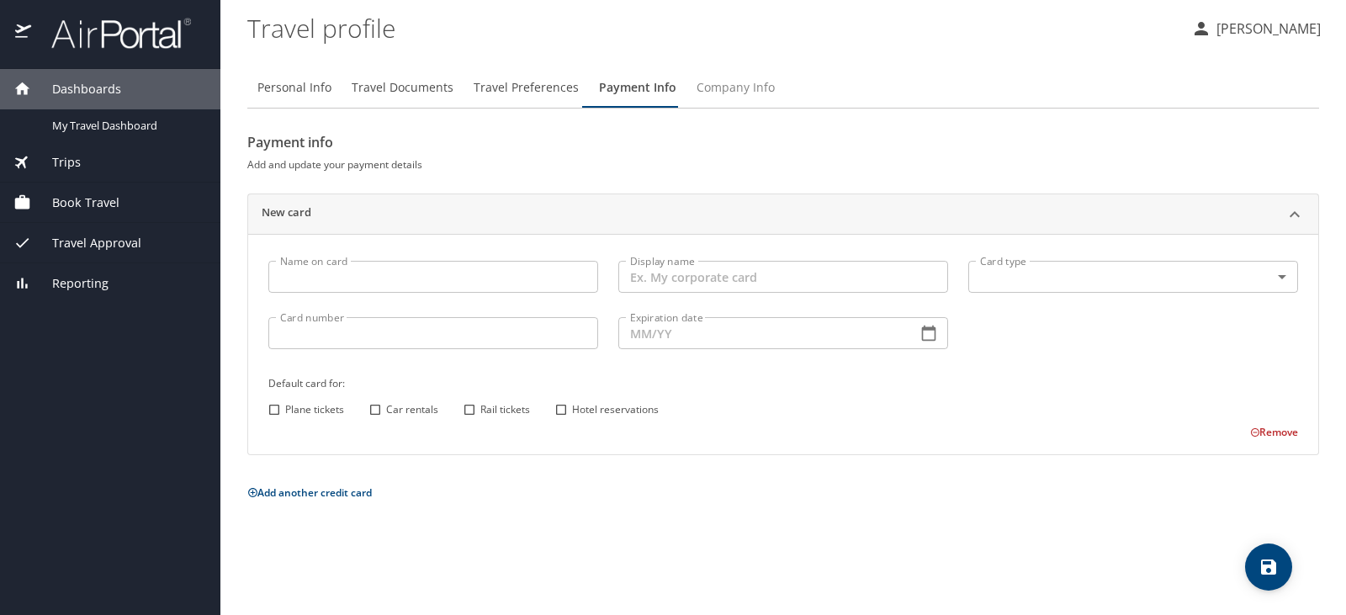
click at [744, 87] on span "Company Info" at bounding box center [736, 87] width 78 height 21
